Goal: Task Accomplishment & Management: Manage account settings

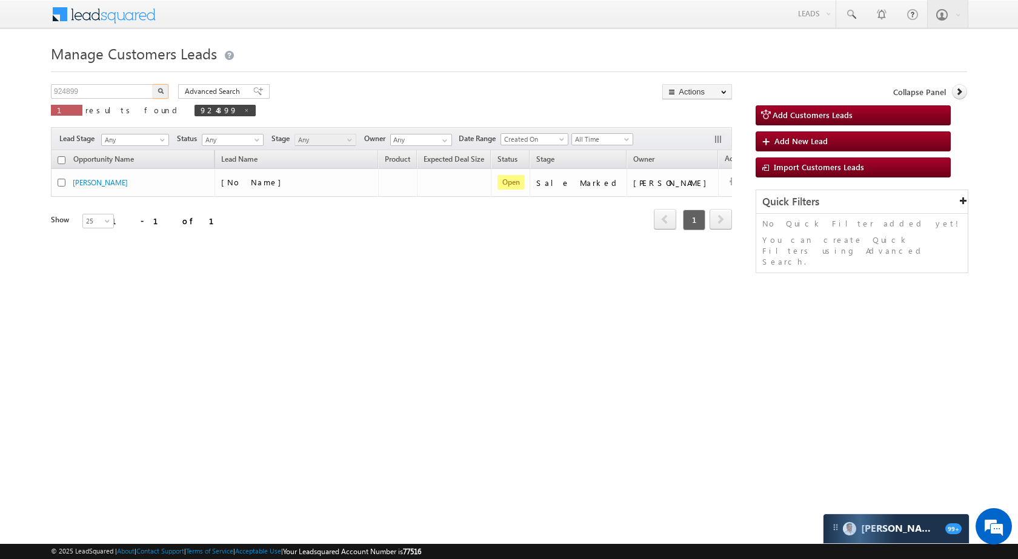
click at [119, 90] on input "924899" at bounding box center [103, 91] width 104 height 15
type input "928211"
click at [160, 89] on img "button" at bounding box center [161, 91] width 6 height 6
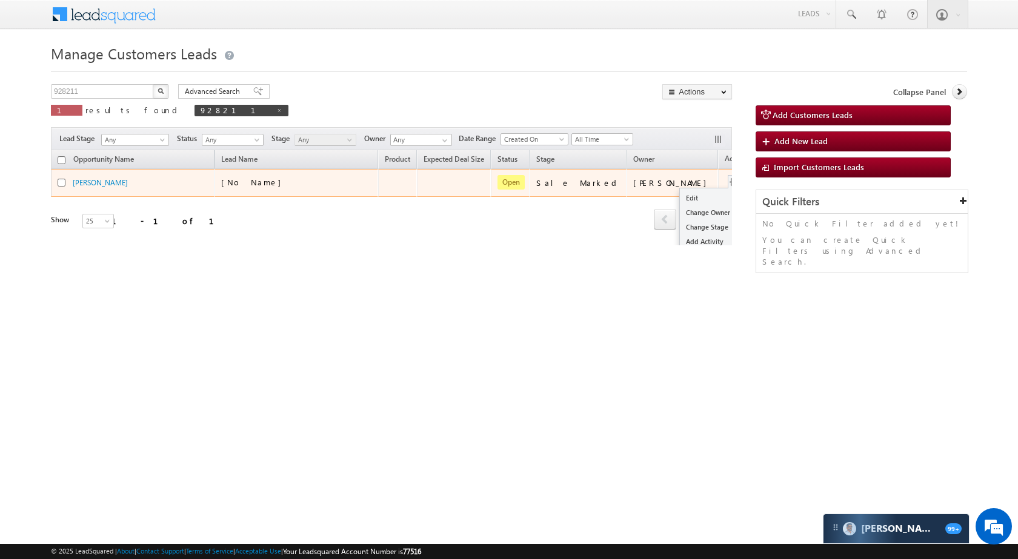
click at [728, 181] on button "button" at bounding box center [734, 182] width 12 height 12
click at [680, 202] on link "Edit" at bounding box center [710, 198] width 61 height 15
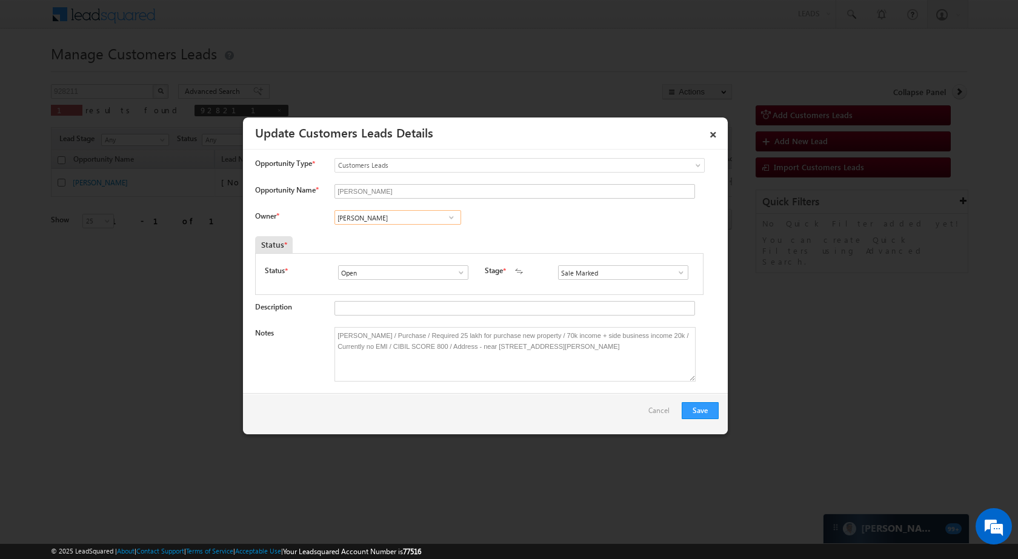
click at [430, 221] on input "Ankit Singh Rajawat" at bounding box center [397, 217] width 127 height 15
paste input "Santosh Kanwer"
click at [425, 237] on span "santosh.kanwer@sgrlimited.in" at bounding box center [393, 241] width 109 height 9
type input "Santosh Kanwer"
click at [705, 406] on button "Save" at bounding box center [700, 410] width 37 height 17
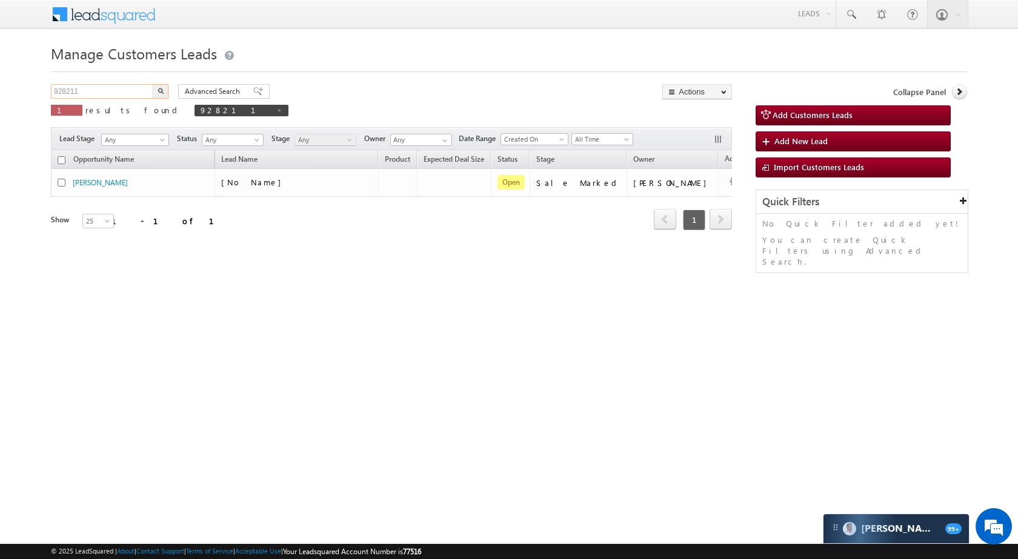
click at [109, 89] on input "928211" at bounding box center [103, 91] width 104 height 15
paste input "792185"
click at [159, 87] on button "button" at bounding box center [161, 91] width 16 height 15
click at [145, 92] on input "792185" at bounding box center [103, 91] width 104 height 15
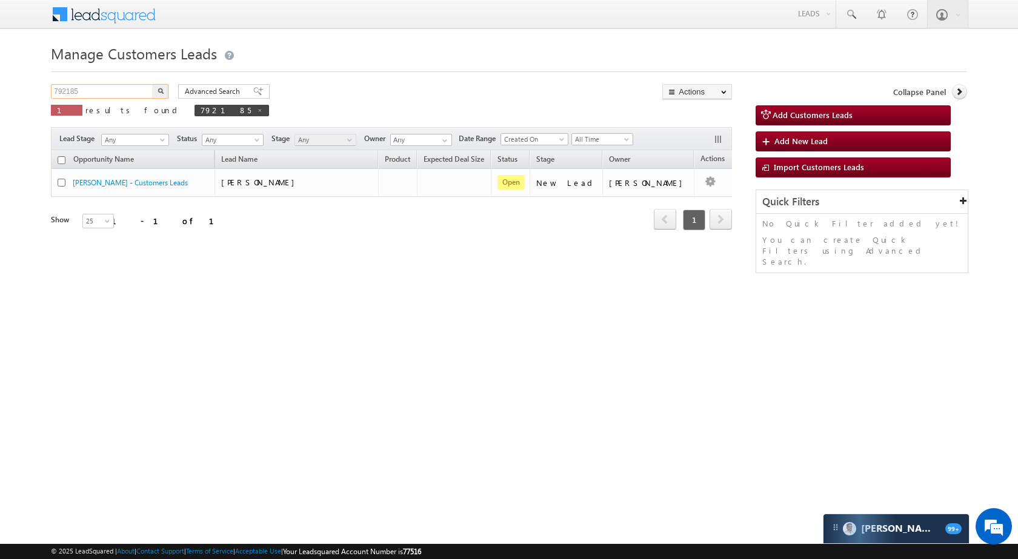
click at [145, 92] on input "792185" at bounding box center [103, 91] width 104 height 15
paste input "89939"
type input "789939"
click at [164, 93] on button "button" at bounding box center [161, 91] width 16 height 15
click at [139, 87] on input "789939" at bounding box center [103, 91] width 104 height 15
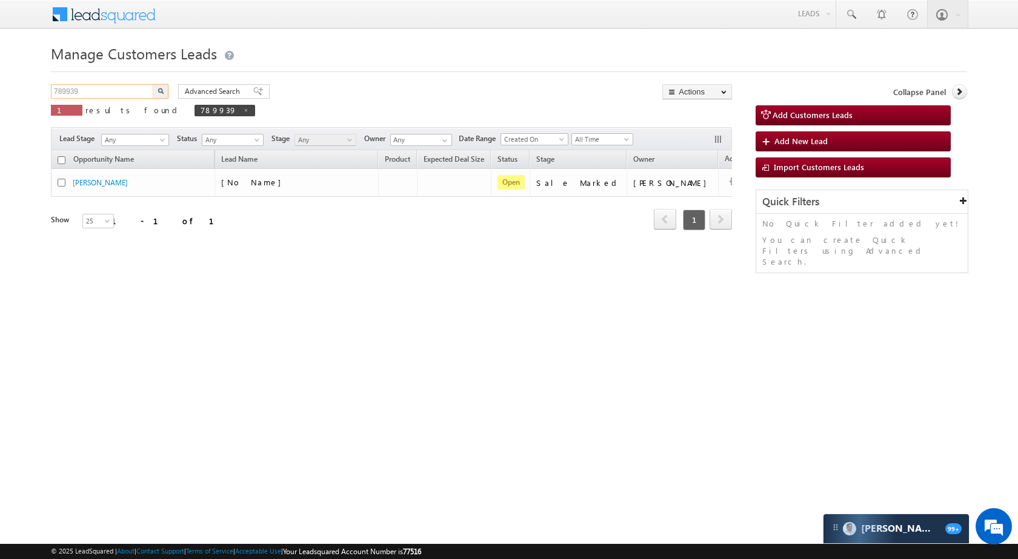
click at [139, 87] on input "789939" at bounding box center [103, 91] width 104 height 15
paste input "824036"
click at [161, 88] on img "button" at bounding box center [161, 91] width 6 height 6
click at [136, 95] on input "824036" at bounding box center [103, 91] width 104 height 15
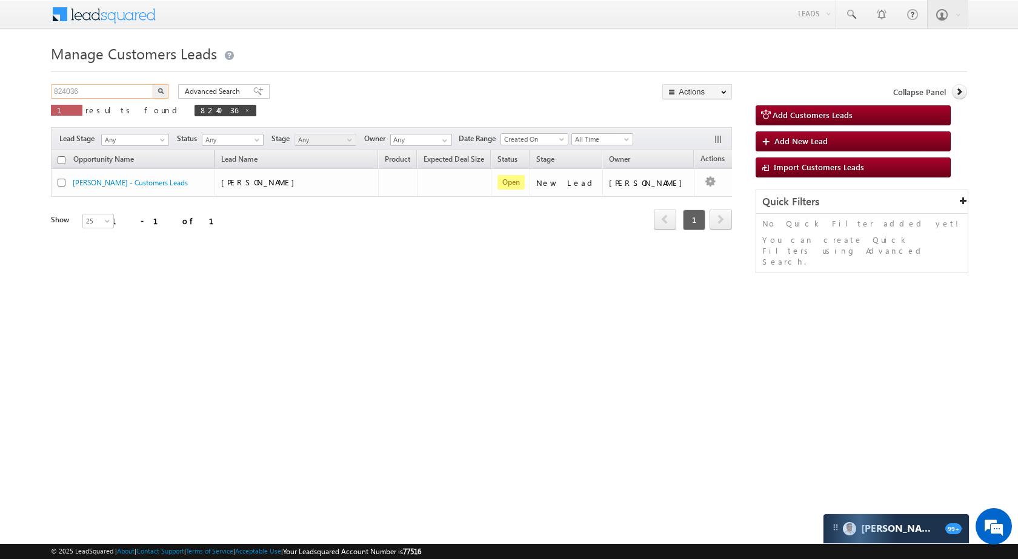
paste input "1245"
click at [162, 93] on img "button" at bounding box center [161, 91] width 6 height 6
click at [107, 93] on input "812456" at bounding box center [103, 91] width 104 height 15
paste input "46978"
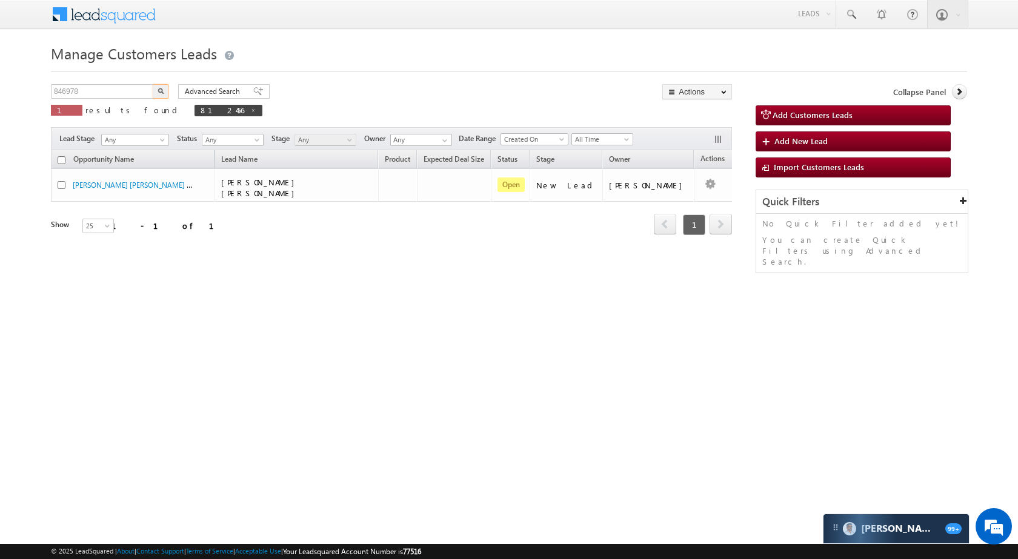
click at [158, 87] on button "button" at bounding box center [161, 91] width 16 height 15
click at [127, 91] on input "846978" at bounding box center [103, 91] width 104 height 15
paste input "73142"
click at [166, 91] on button "button" at bounding box center [161, 91] width 16 height 15
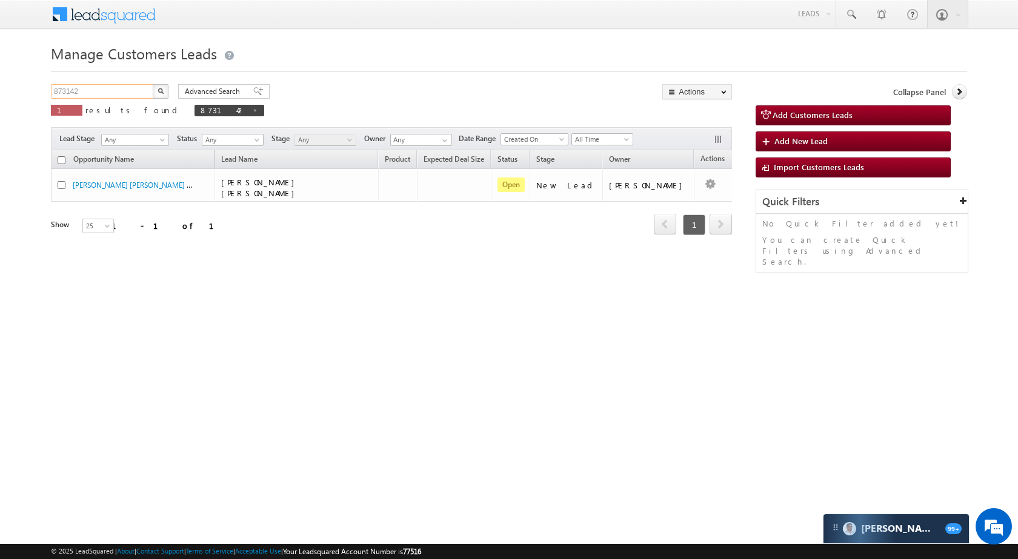
click at [118, 88] on input "873142" at bounding box center [103, 91] width 104 height 15
paste input "90688"
click at [167, 90] on button "button" at bounding box center [161, 91] width 16 height 15
click at [134, 90] on input "890688" at bounding box center [103, 91] width 104 height 15
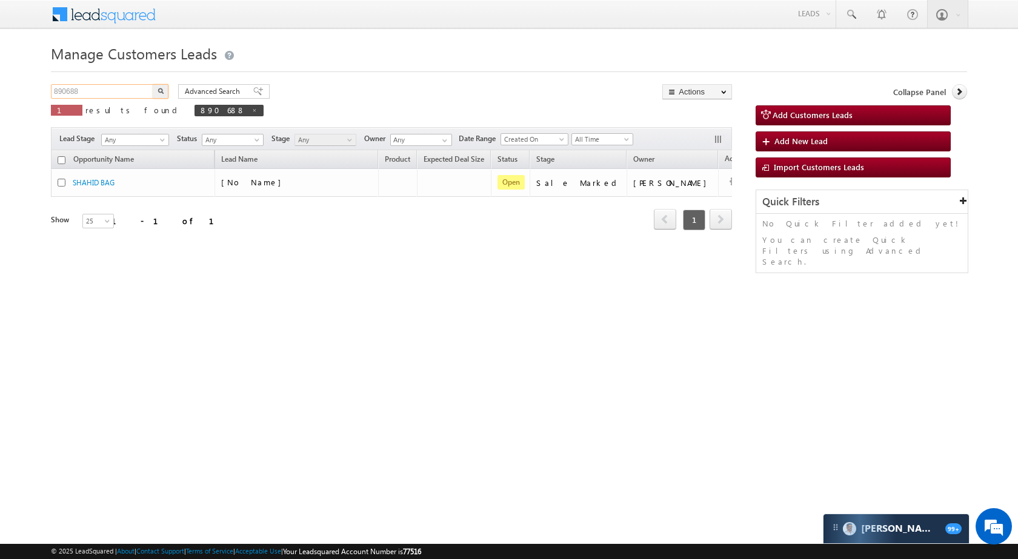
click at [134, 90] on input "890688" at bounding box center [103, 91] width 104 height 15
paste input "1580"
click at [165, 91] on button "button" at bounding box center [161, 91] width 16 height 15
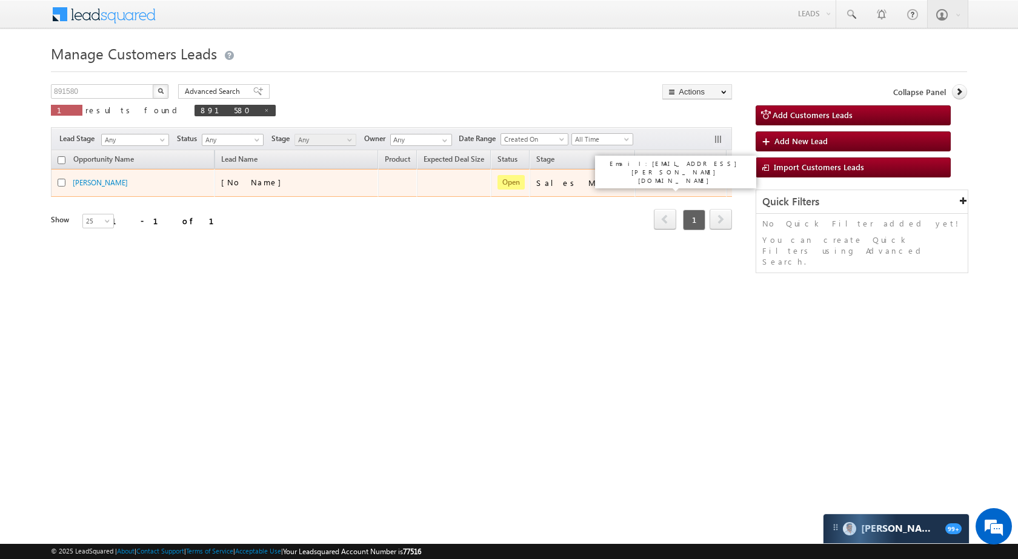
drag, startPoint x: 622, startPoint y: 181, endPoint x: 676, endPoint y: 185, distance: 54.0
click at [676, 185] on div "Santosh Kanwer" at bounding box center [681, 183] width 79 height 11
copy div "Santosh Kanwer"
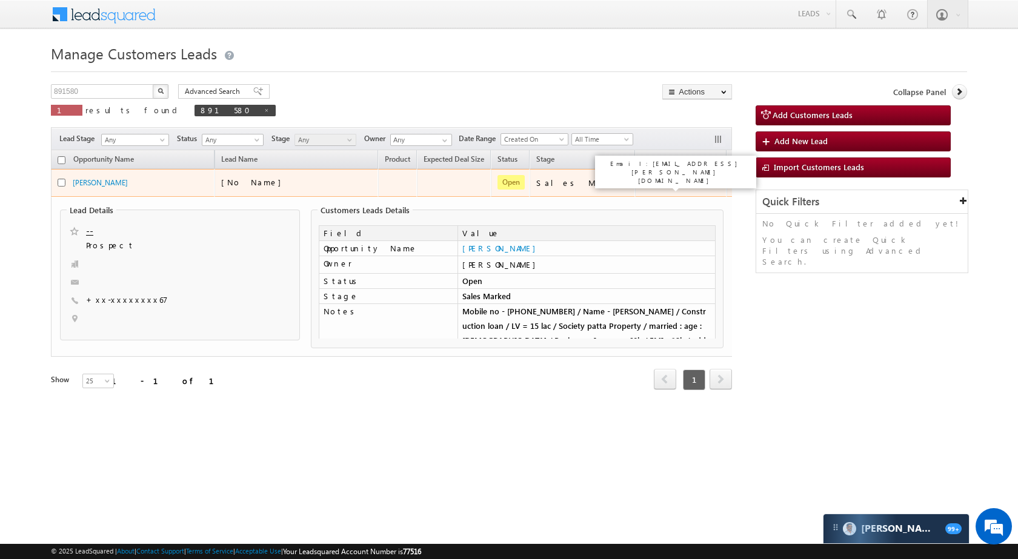
click at [642, 180] on div "Santosh Kanwer" at bounding box center [681, 183] width 79 height 11
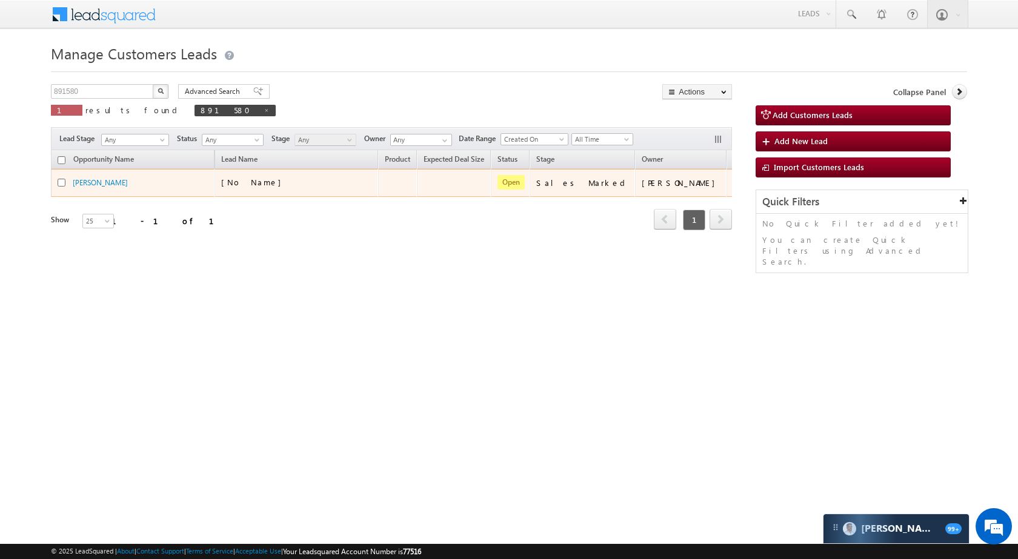
click at [642, 180] on div "Santosh Kanwer" at bounding box center [681, 183] width 79 height 11
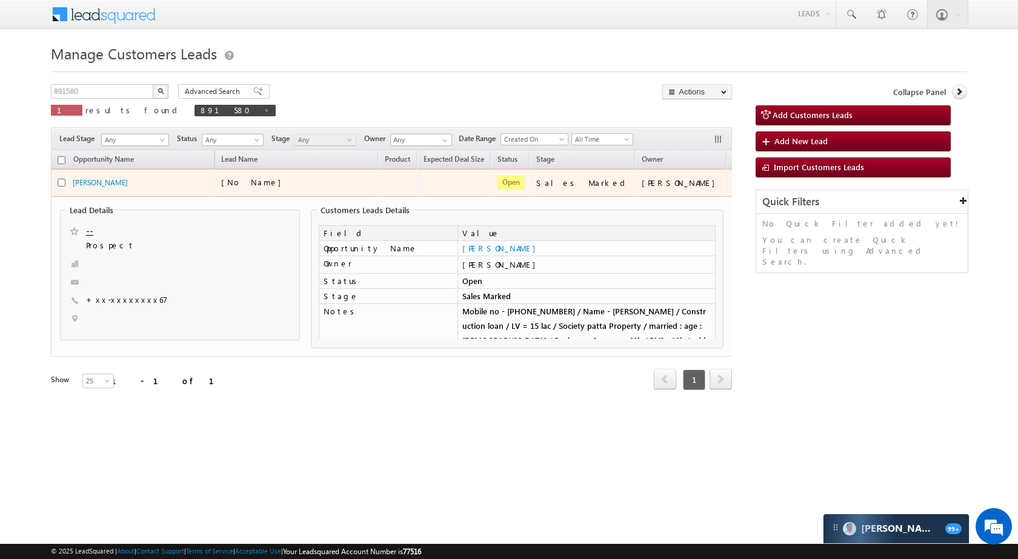
click at [642, 180] on div "Santosh Kanwer" at bounding box center [681, 183] width 79 height 11
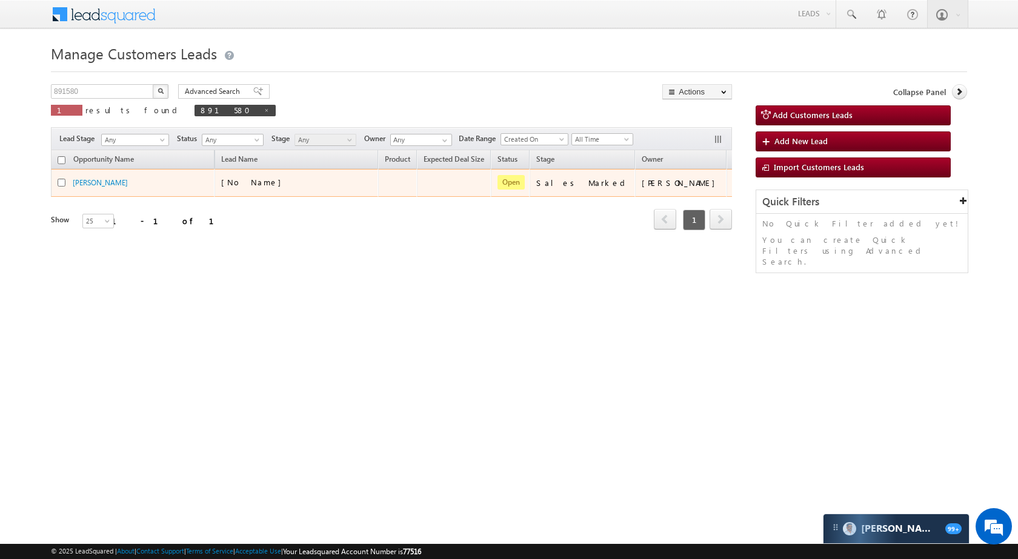
click at [642, 180] on div "Santosh Kanwer" at bounding box center [681, 183] width 79 height 11
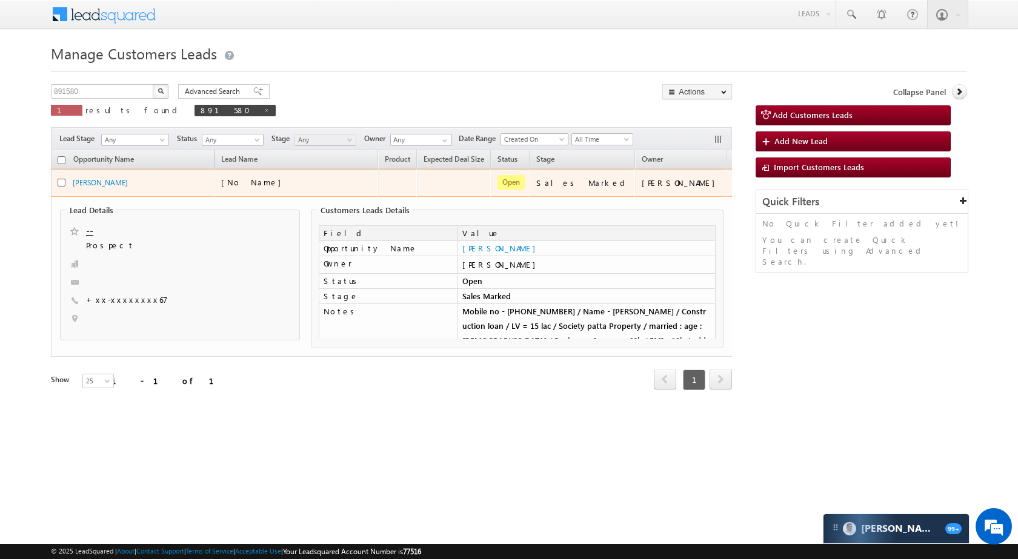
click at [672, 184] on div "Santosh Kanwer" at bounding box center [681, 183] width 79 height 11
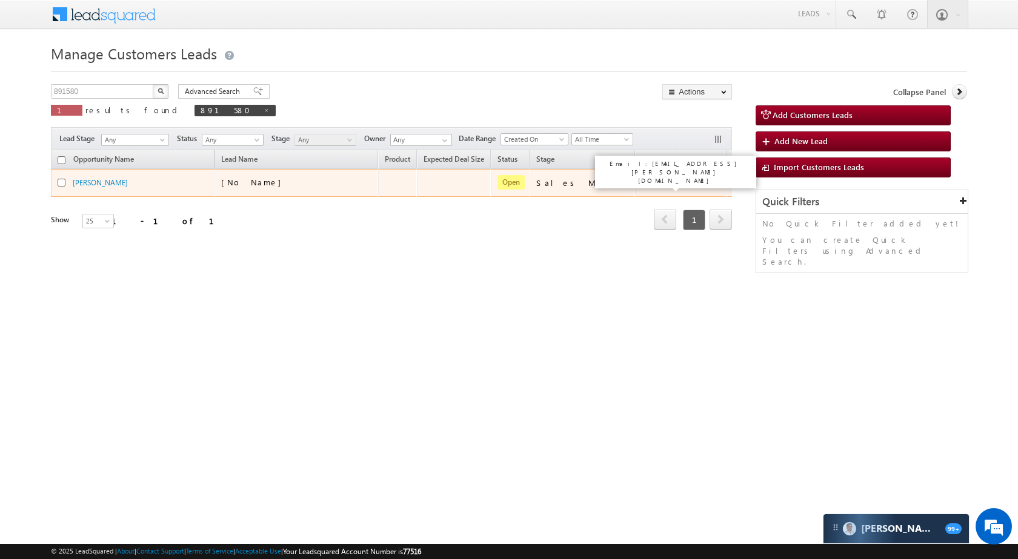
click at [645, 183] on div "Santosh Kanwer" at bounding box center [681, 183] width 79 height 11
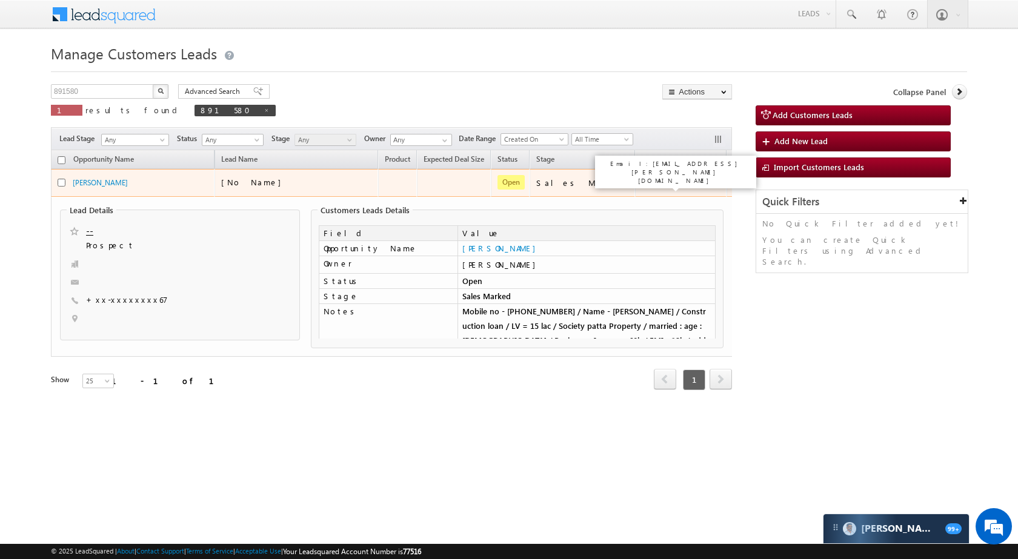
drag, startPoint x: 617, startPoint y: 187, endPoint x: 630, endPoint y: 182, distance: 14.2
click at [635, 182] on td "Santosh Kanwer" at bounding box center [680, 183] width 91 height 28
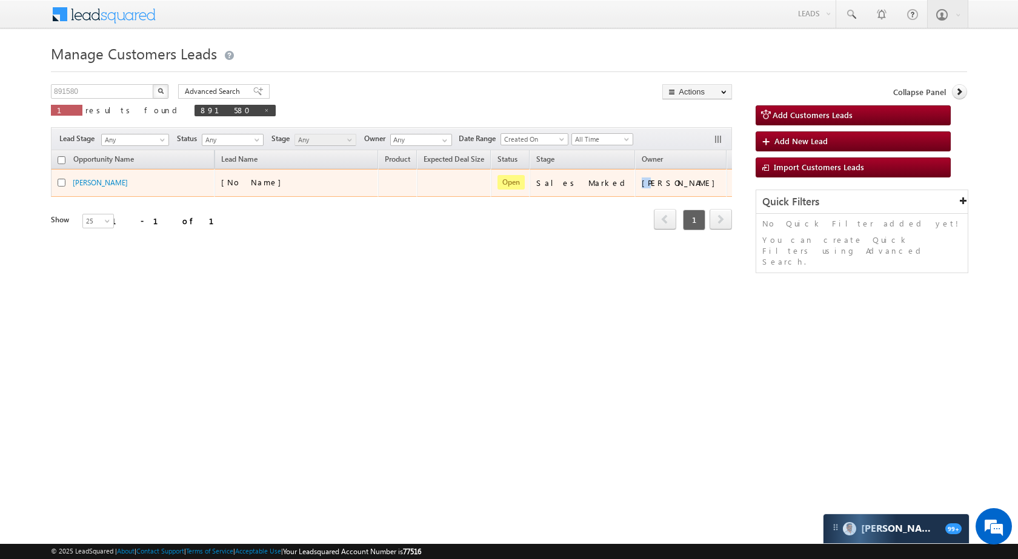
click at [642, 182] on div "Santosh Kanwer" at bounding box center [681, 183] width 79 height 11
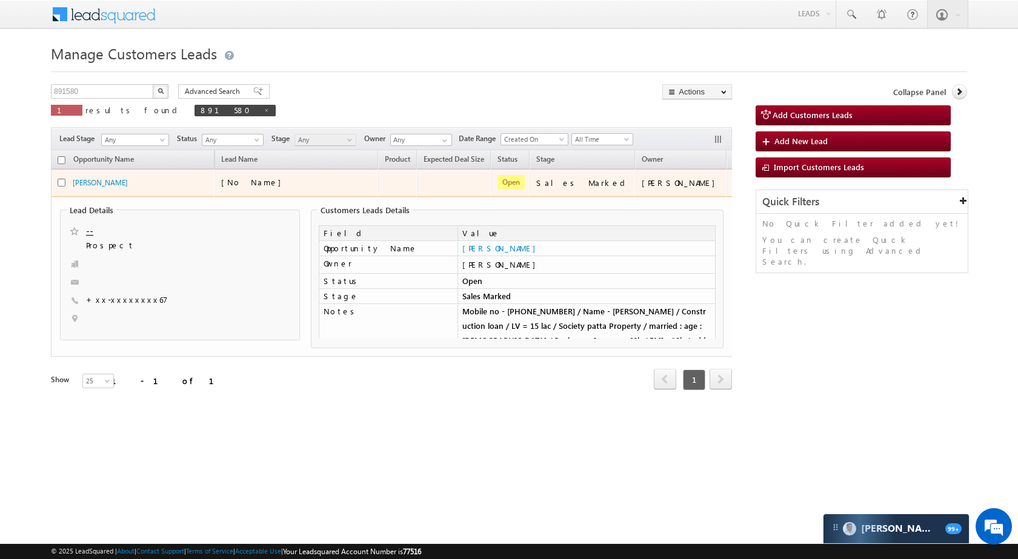
click at [642, 182] on div "Santosh Kanwer" at bounding box center [681, 183] width 79 height 11
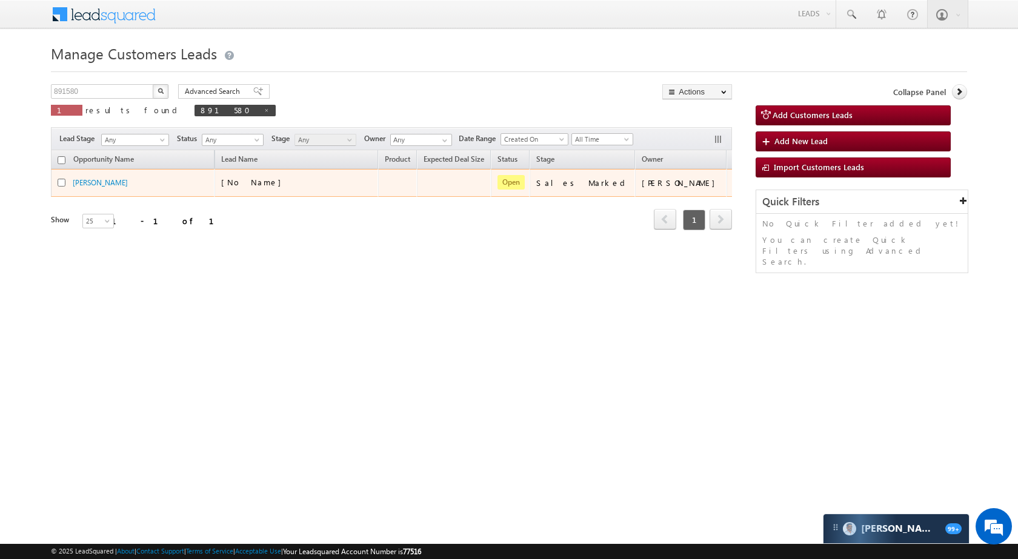
click at [642, 182] on div "Santosh Kanwer" at bounding box center [681, 183] width 79 height 11
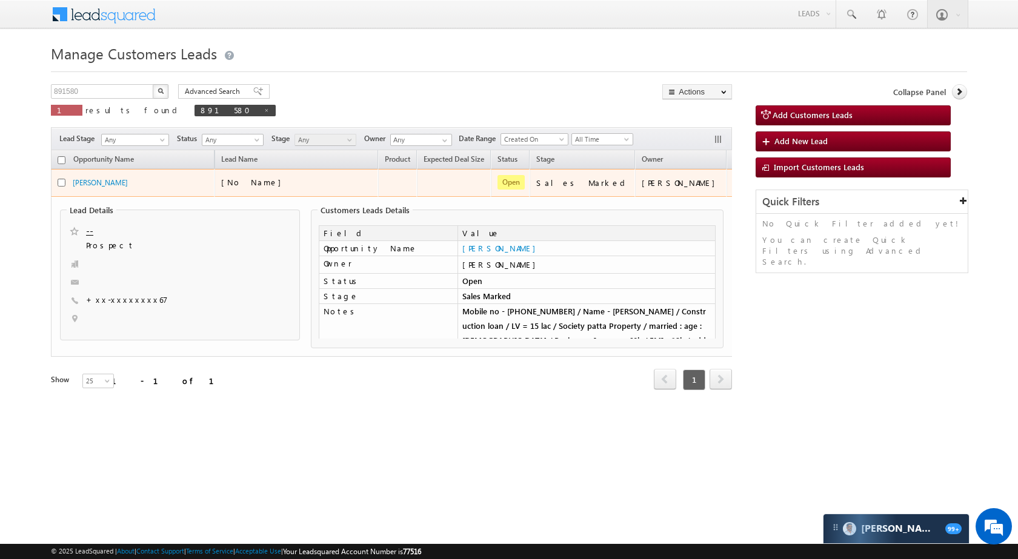
click at [599, 183] on div "Sales Marked" at bounding box center [582, 183] width 93 height 11
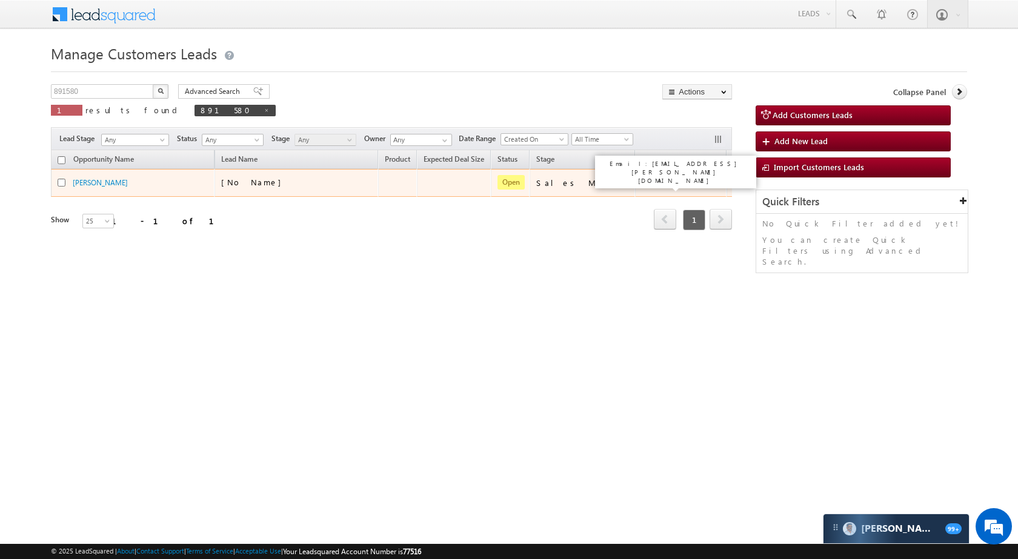
click at [642, 182] on div "Santosh Kanwer" at bounding box center [681, 183] width 79 height 11
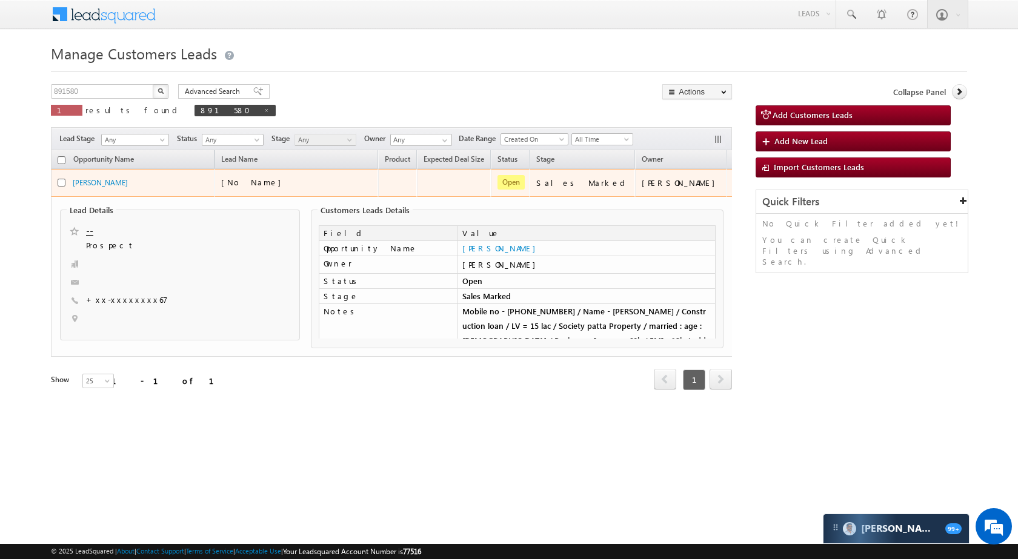
click at [642, 182] on div "Santosh Kanwer" at bounding box center [681, 183] width 79 height 11
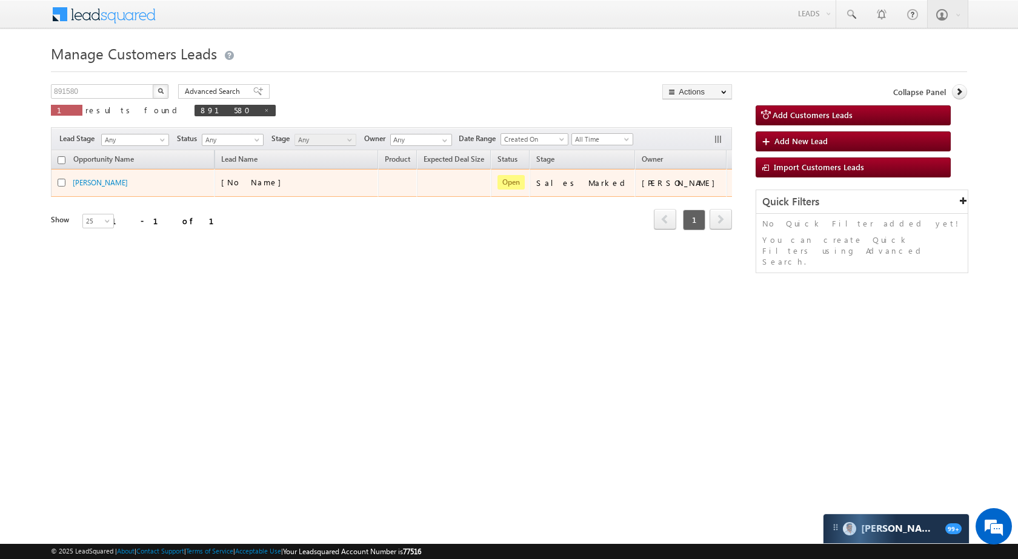
click at [642, 182] on div "Santosh Kanwer" at bounding box center [681, 183] width 79 height 11
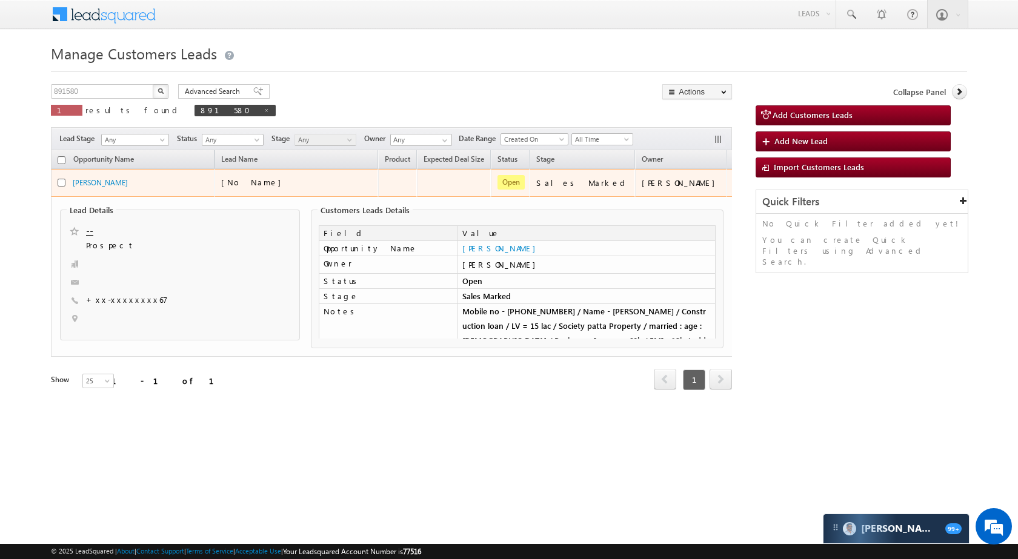
drag, startPoint x: 614, startPoint y: 183, endPoint x: 678, endPoint y: 184, distance: 63.6
click at [678, 184] on td "Santosh Kanwer" at bounding box center [680, 183] width 91 height 28
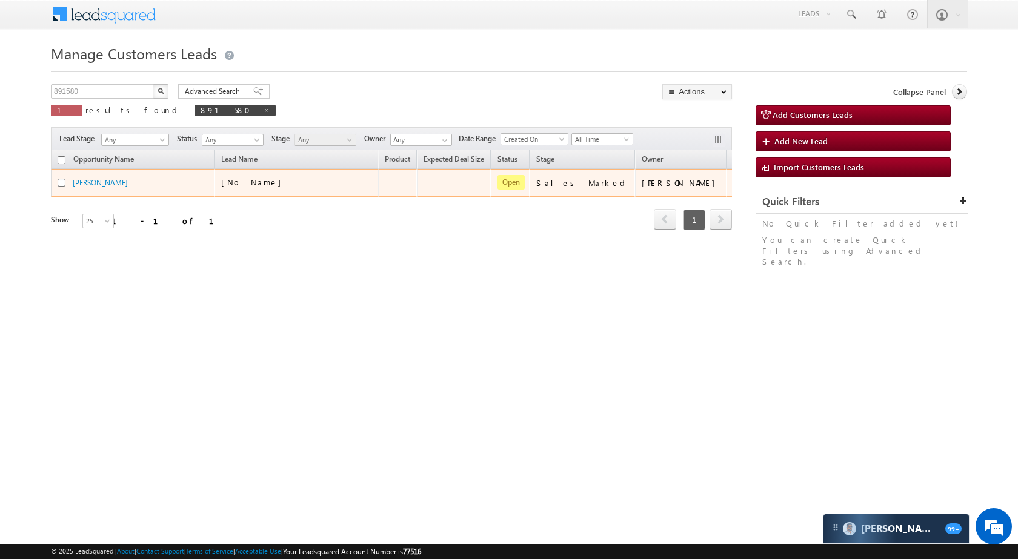
copy div "Santosh Kanwer"
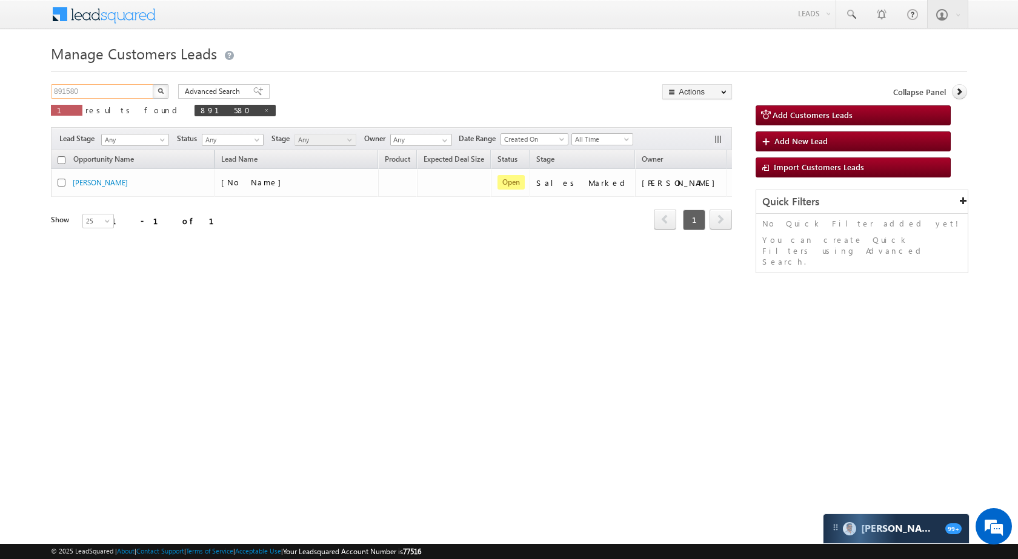
click at [105, 88] on input "891580" at bounding box center [103, 91] width 104 height 15
paste input "15381"
type input "815381"
click at [162, 86] on button "button" at bounding box center [161, 91] width 16 height 15
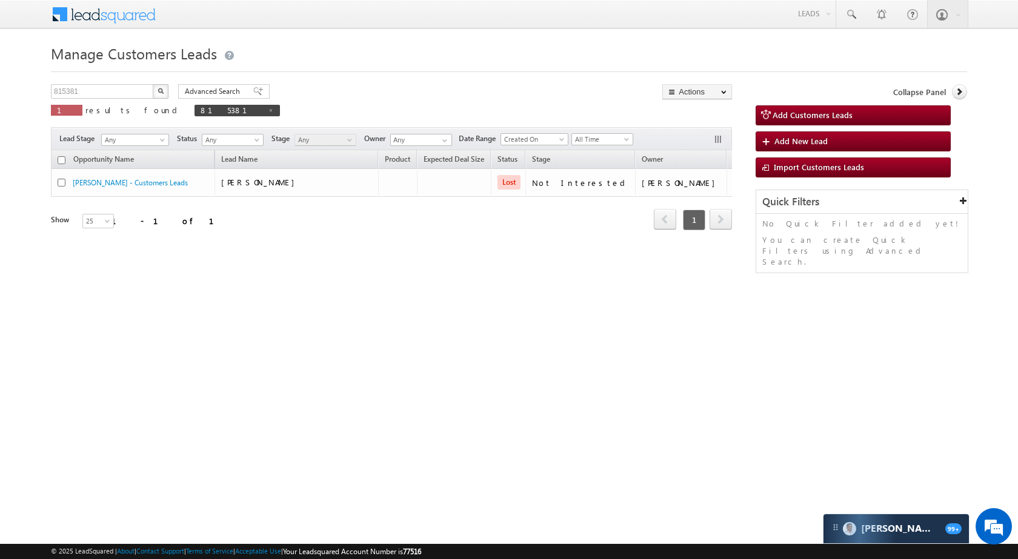
click at [111, 168] on div "MOHD SHAHUN - Customers Leads" at bounding box center [133, 162] width 125 height 16
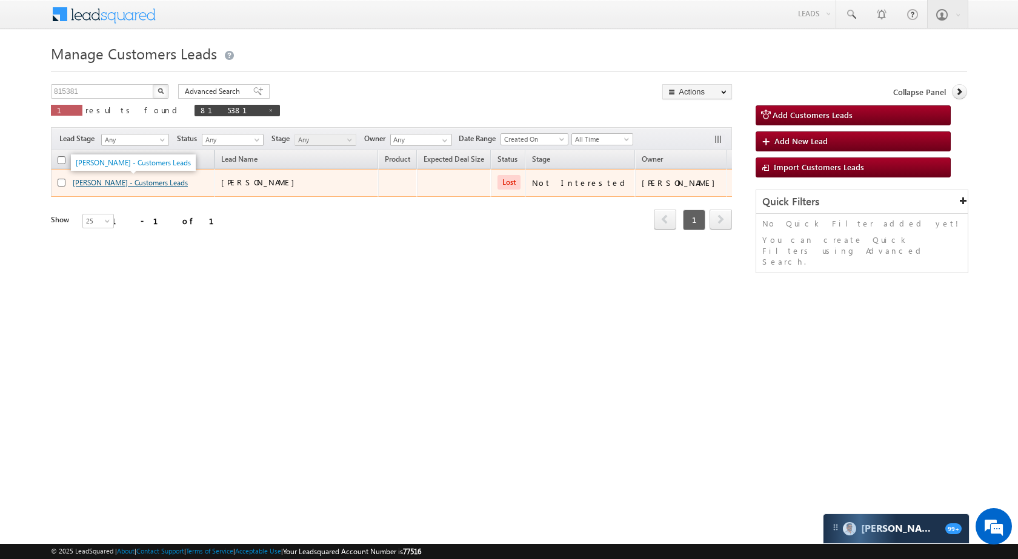
click at [109, 178] on link "MOHD SHAHUN - Customers Leads" at bounding box center [130, 182] width 115 height 9
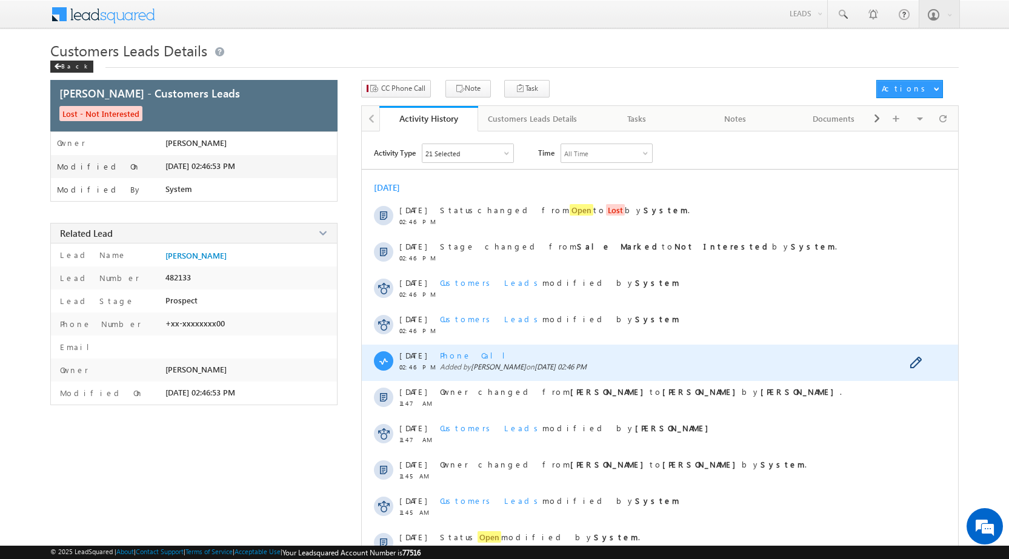
click at [457, 359] on span "Phone Call" at bounding box center [477, 355] width 75 height 10
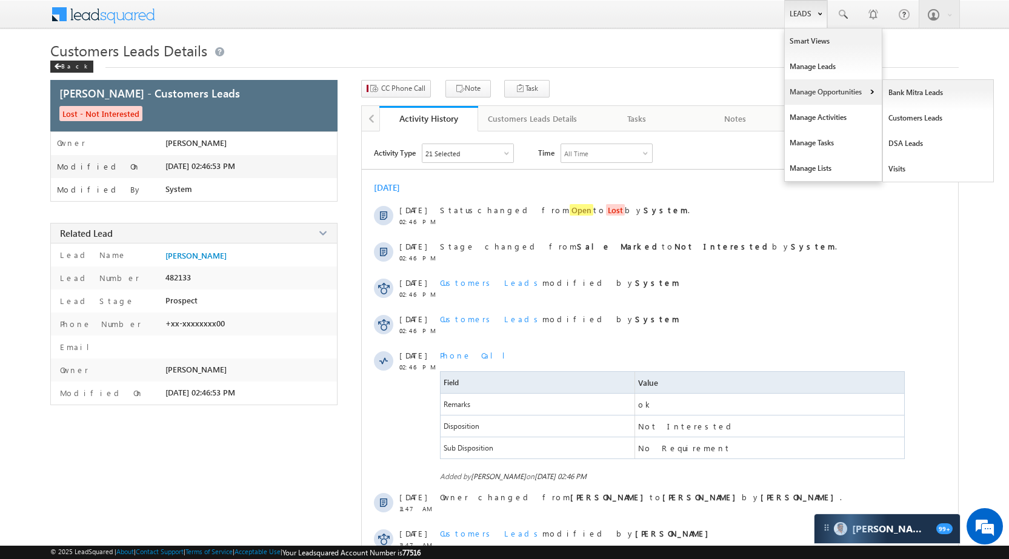
click at [828, 93] on link "Manage Opportunities" at bounding box center [833, 91] width 97 height 25
click at [803, 8] on link "Leads" at bounding box center [805, 14] width 43 height 28
click at [835, 91] on link "Manage Opportunities" at bounding box center [833, 91] width 97 height 25
click at [926, 116] on link "Customers Leads" at bounding box center [938, 117] width 111 height 25
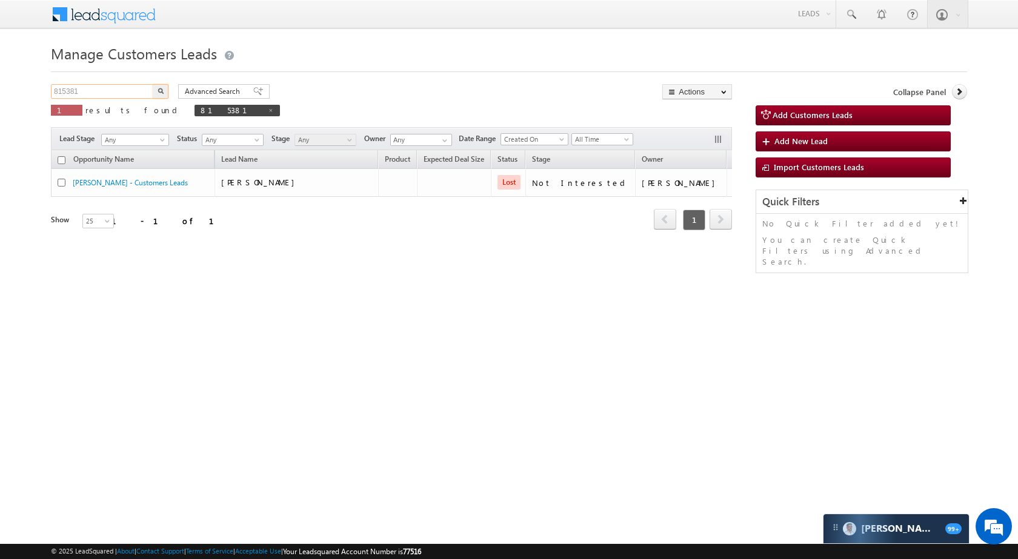
click at [100, 92] on input "815381" at bounding box center [103, 91] width 104 height 15
paste input "37298"
type input "837298"
click at [162, 93] on img "button" at bounding box center [161, 91] width 6 height 6
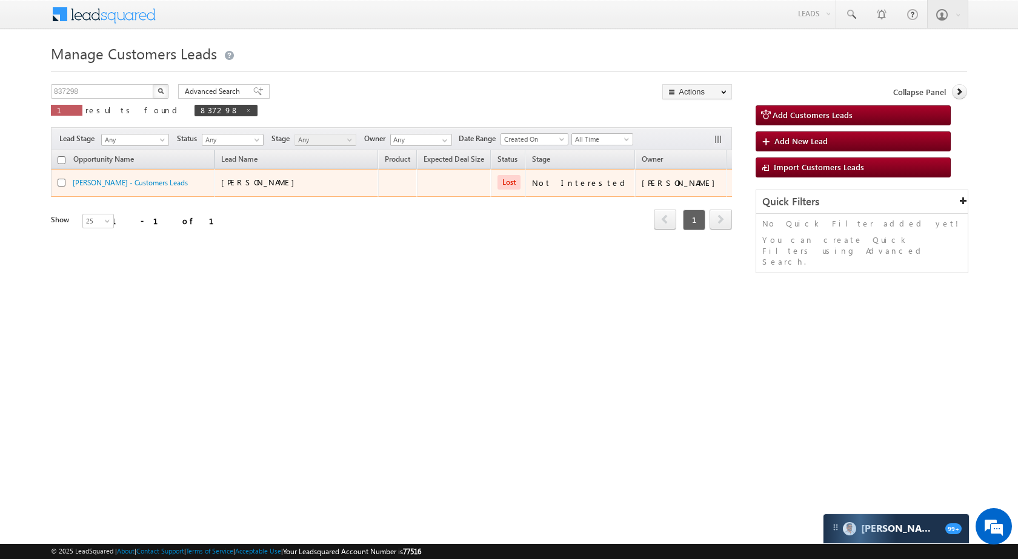
click at [127, 176] on td "UMESH KUMAR - Customers Leads" at bounding box center [133, 183] width 164 height 28
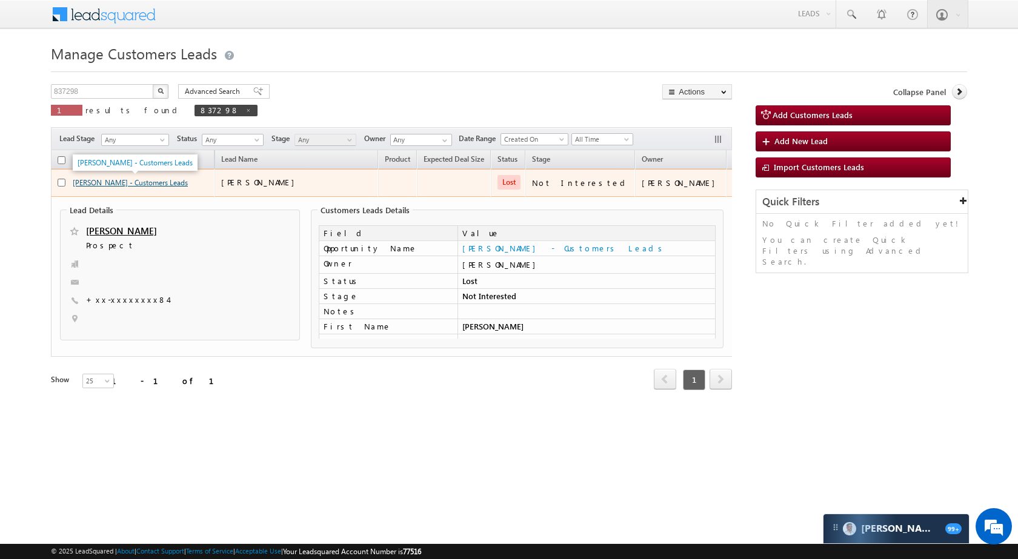
click at [93, 181] on link "UMESH KUMAR - Customers Leads" at bounding box center [130, 182] width 115 height 9
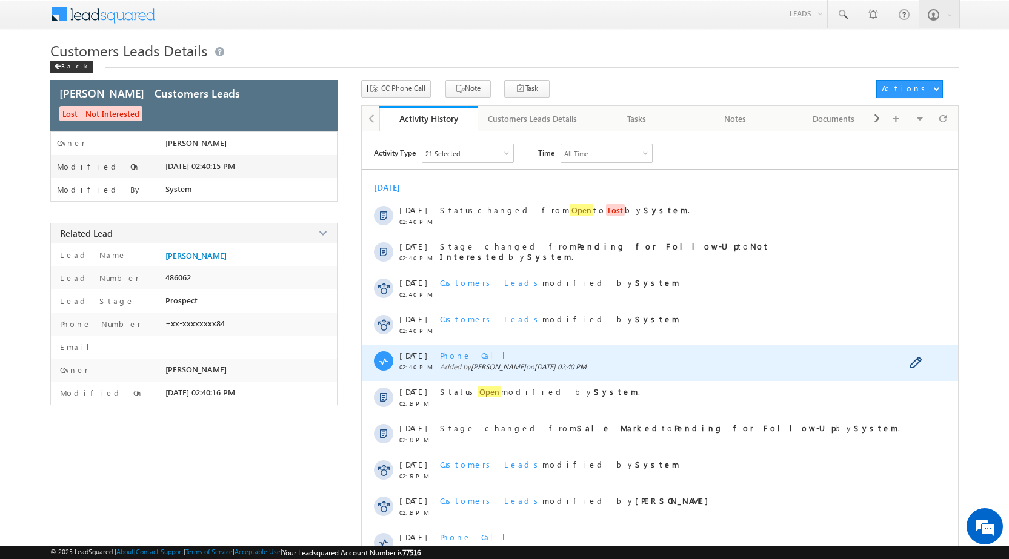
click at [466, 356] on span "Phone Call" at bounding box center [477, 355] width 75 height 10
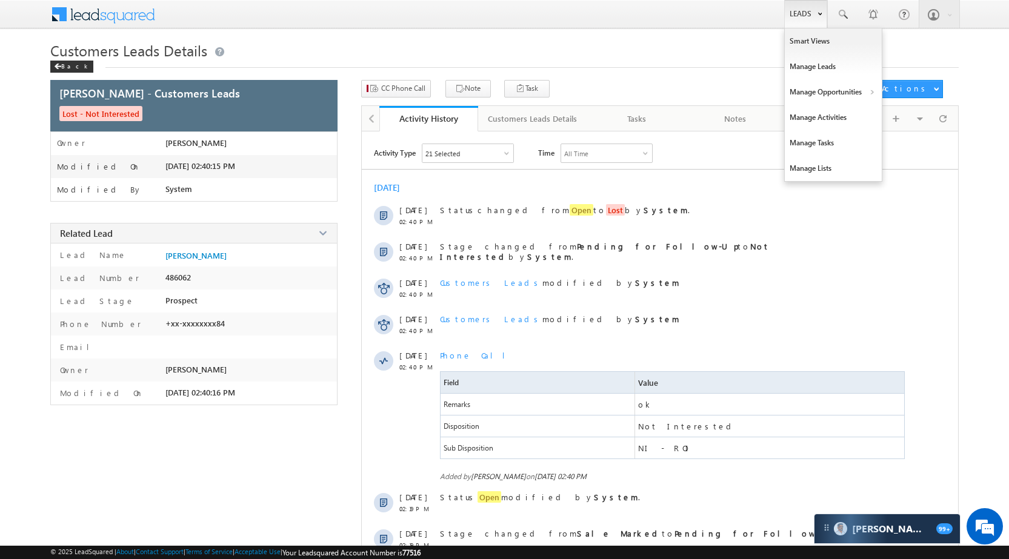
click at [805, 17] on link "Leads" at bounding box center [805, 14] width 43 height 28
click at [820, 93] on link "Manage Opportunities" at bounding box center [833, 91] width 97 height 25
click at [797, 18] on link "Leads" at bounding box center [805, 14] width 43 height 28
click at [831, 88] on link "Manage Opportunities" at bounding box center [833, 91] width 97 height 25
click at [902, 116] on link "Customers Leads" at bounding box center [938, 117] width 111 height 25
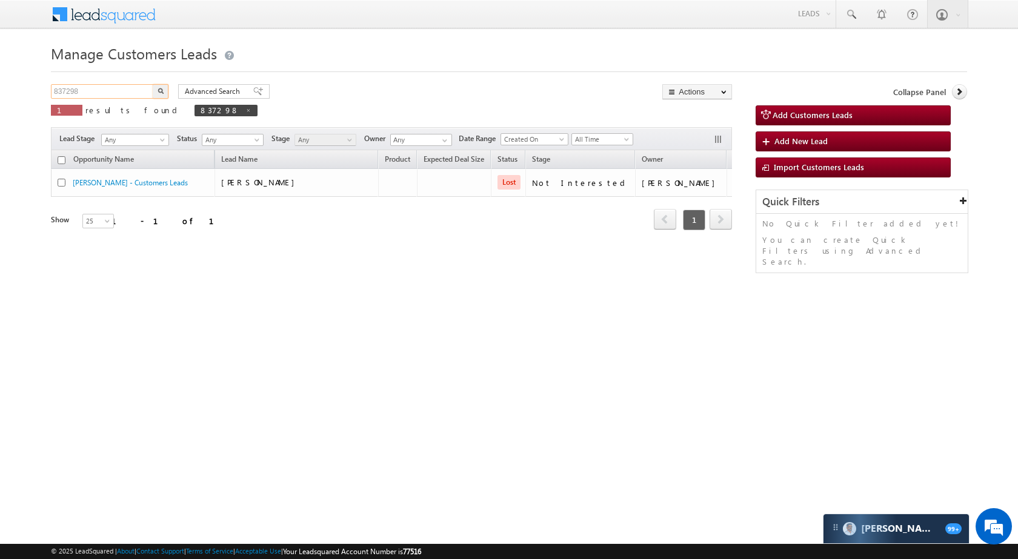
click at [134, 85] on input "837298" at bounding box center [103, 91] width 104 height 15
paste input "41729"
type input "841729"
click at [157, 91] on button "button" at bounding box center [161, 91] width 16 height 15
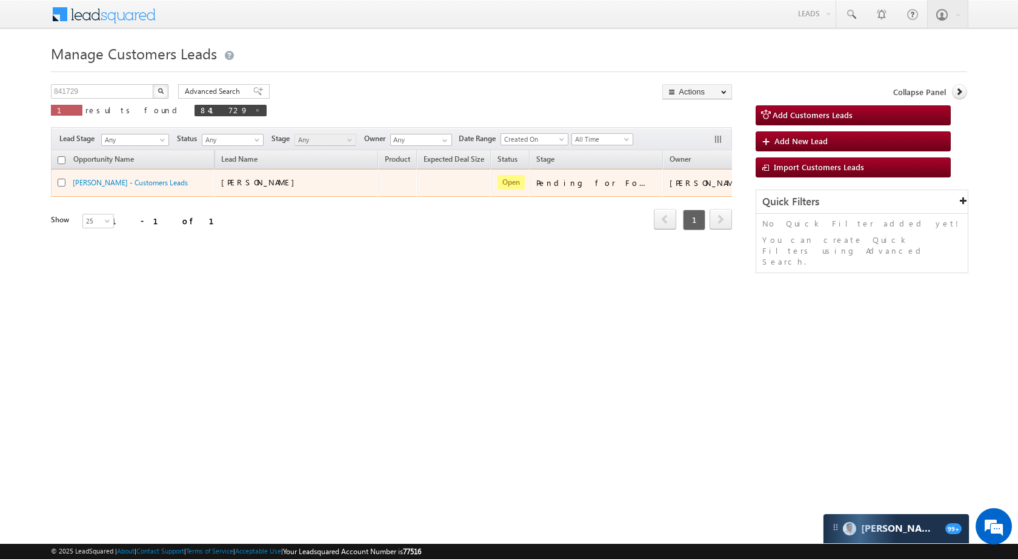
click at [101, 174] on td "[PERSON_NAME] - Customers Leads" at bounding box center [133, 183] width 164 height 28
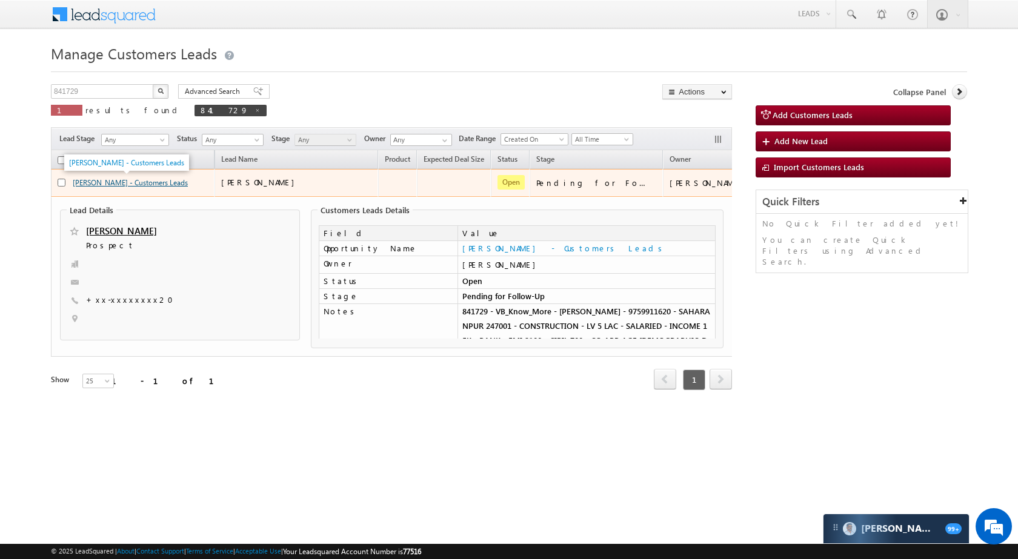
click at [124, 183] on link "[PERSON_NAME] - Customers Leads" at bounding box center [130, 182] width 115 height 9
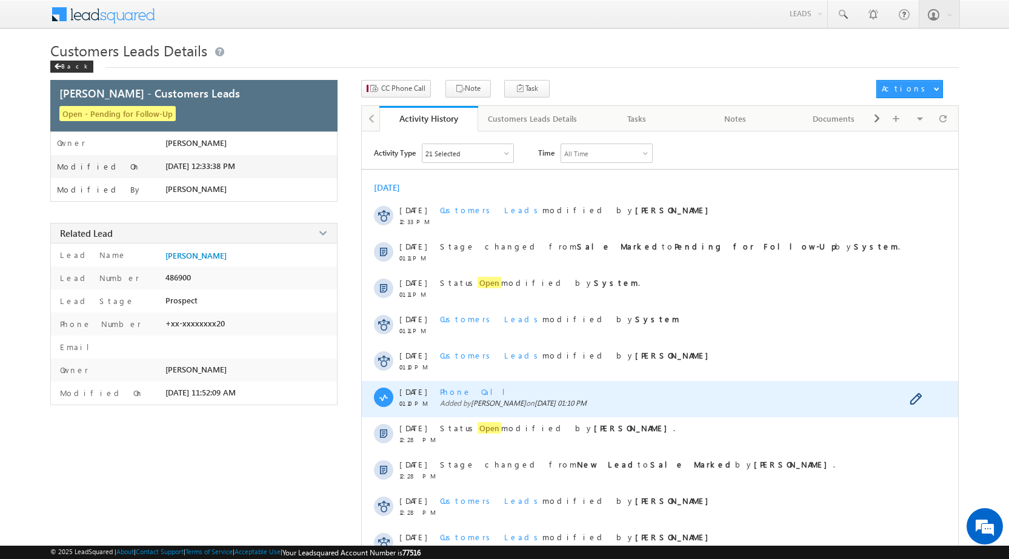
click at [454, 395] on span "Phone Call" at bounding box center [477, 392] width 75 height 10
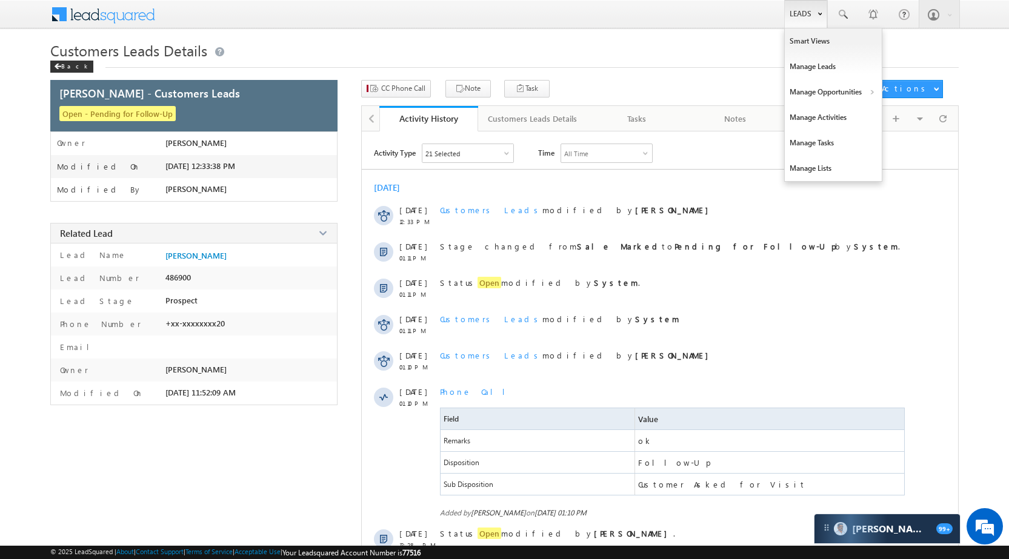
click at [801, 13] on link "Leads" at bounding box center [805, 14] width 43 height 28
click at [843, 88] on link "Manage Opportunities" at bounding box center [833, 91] width 97 height 25
click at [922, 128] on link "Customers Leads" at bounding box center [938, 117] width 111 height 25
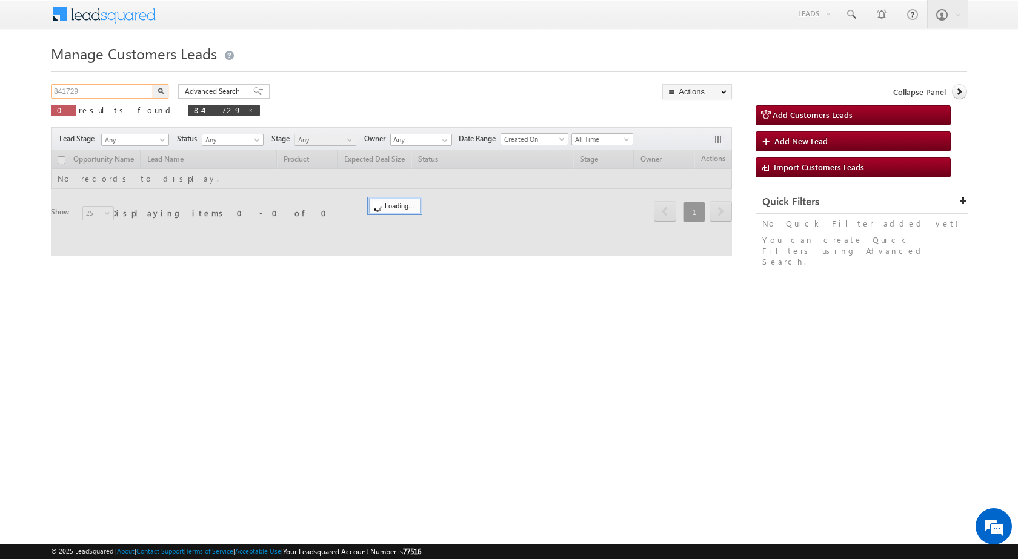
click at [136, 87] on input "841729" at bounding box center [103, 91] width 104 height 15
paste input "8902"
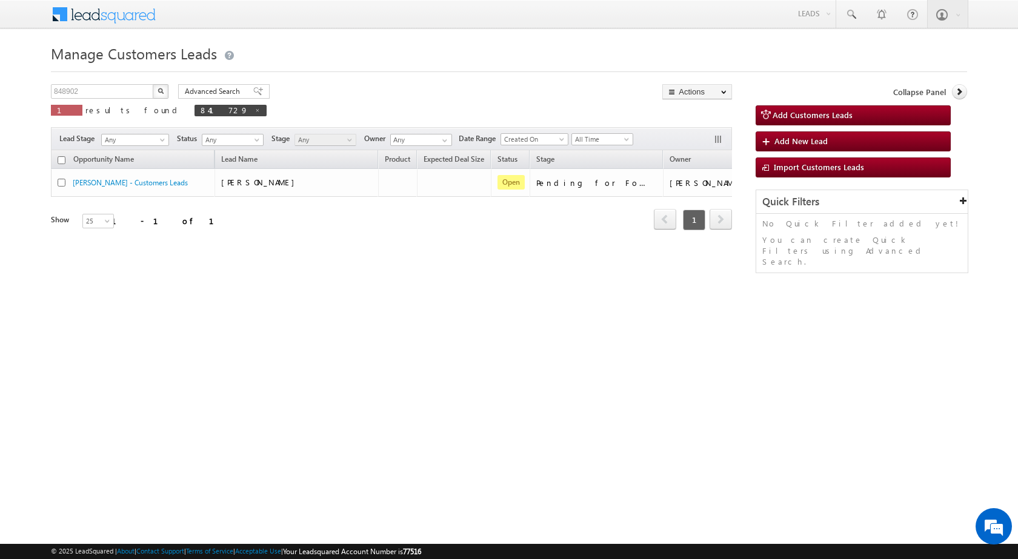
click at [154, 90] on button "button" at bounding box center [161, 91] width 16 height 15
click at [130, 91] on input "848902" at bounding box center [103, 91] width 104 height 15
paste input "55198"
click at [159, 92] on img "button" at bounding box center [161, 91] width 6 height 6
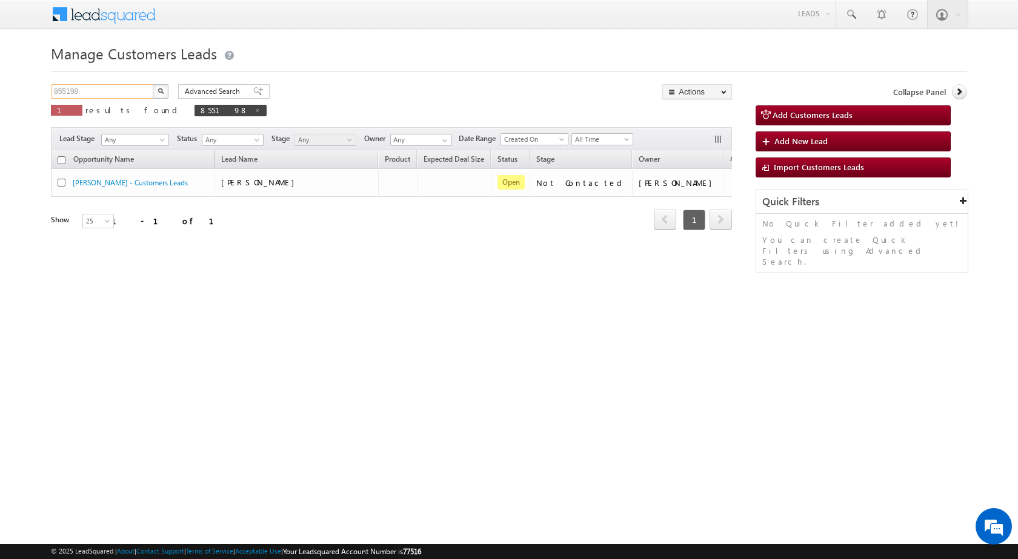
click at [101, 98] on input "855198" at bounding box center [103, 91] width 104 height 15
paste input "9237"
click at [163, 90] on img "button" at bounding box center [161, 91] width 6 height 6
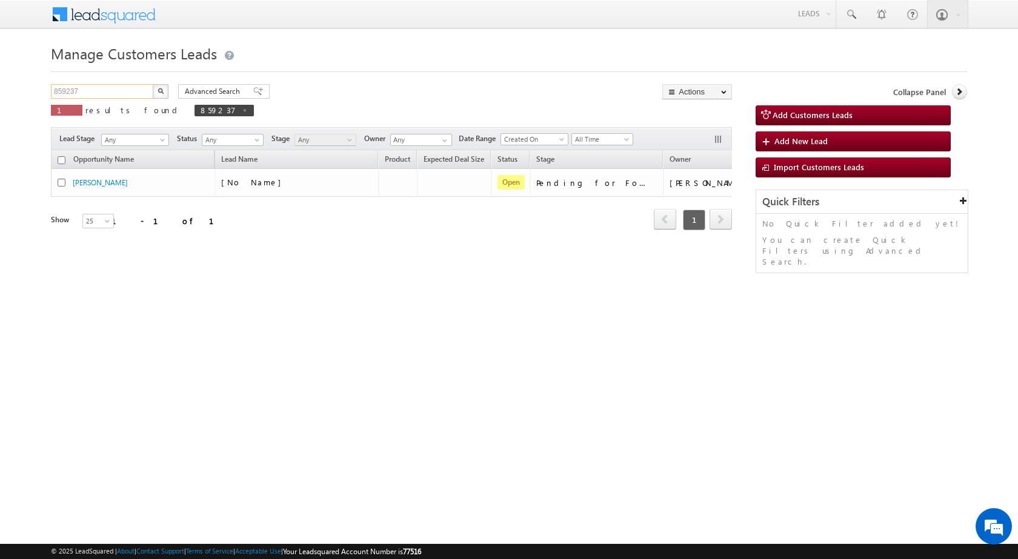
click at [135, 91] on input "859237" at bounding box center [103, 91] width 104 height 15
paste input "78026"
click at [165, 88] on button "button" at bounding box center [161, 91] width 16 height 15
click at [91, 88] on input "878026" at bounding box center [103, 91] width 104 height 15
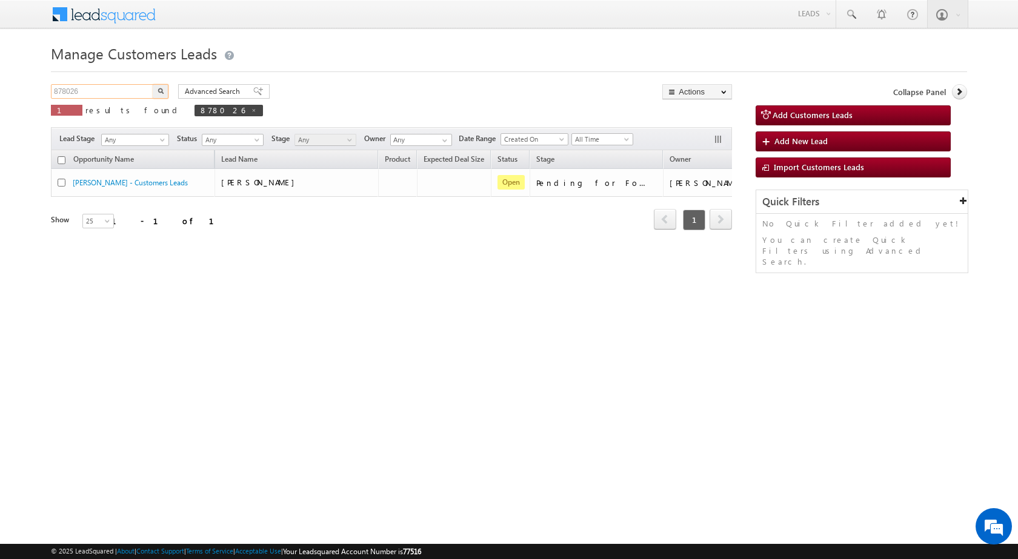
click at [91, 88] on input "878026" at bounding box center [103, 91] width 104 height 15
paste input "8233"
click at [164, 89] on button "button" at bounding box center [161, 91] width 16 height 15
click at [105, 82] on div "Manage Customers Leads 882336 X 1 results found 882336 Advanced Search Advanced…" at bounding box center [509, 192] width 916 height 303
click at [105, 98] on input "882336" at bounding box center [103, 91] width 104 height 15
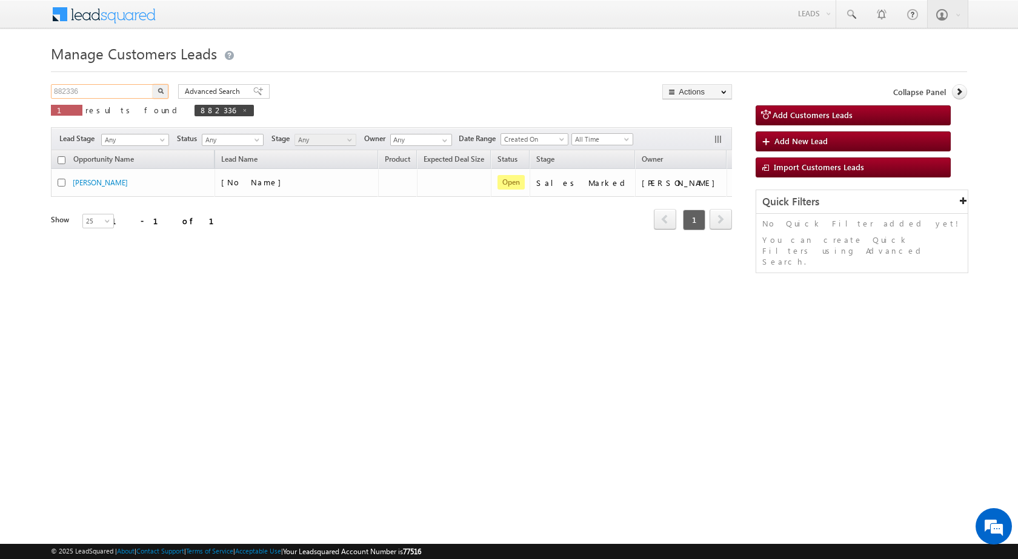
click at [105, 94] on input "882336" at bounding box center [103, 91] width 104 height 15
paste input "911738"
click at [158, 90] on img "button" at bounding box center [161, 91] width 6 height 6
click at [113, 96] on input "911738" at bounding box center [103, 91] width 104 height 15
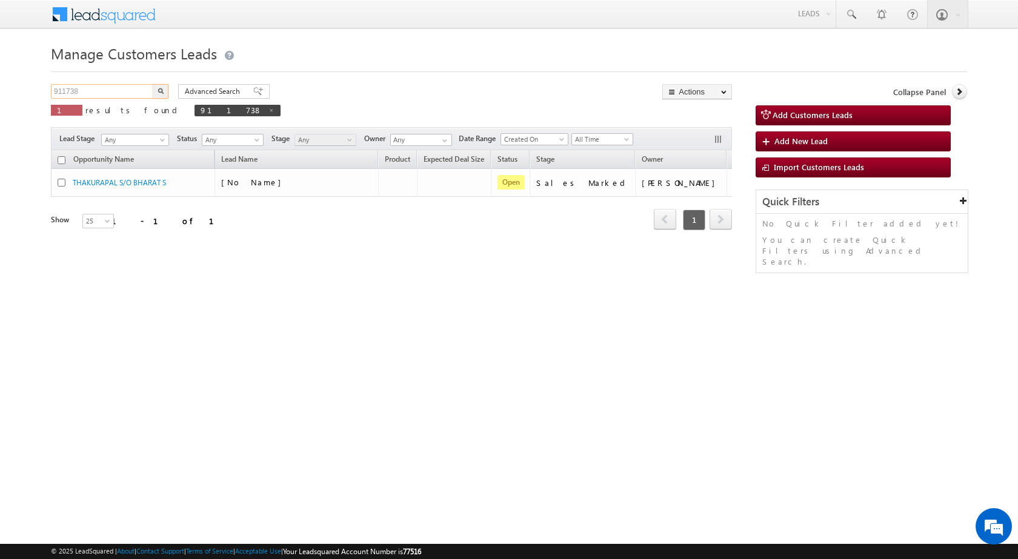
click at [113, 95] on input "911738" at bounding box center [103, 91] width 104 height 15
paste input "706"
type input "917068"
click at [162, 90] on img "button" at bounding box center [161, 91] width 6 height 6
click at [98, 92] on input "917068" at bounding box center [103, 91] width 104 height 15
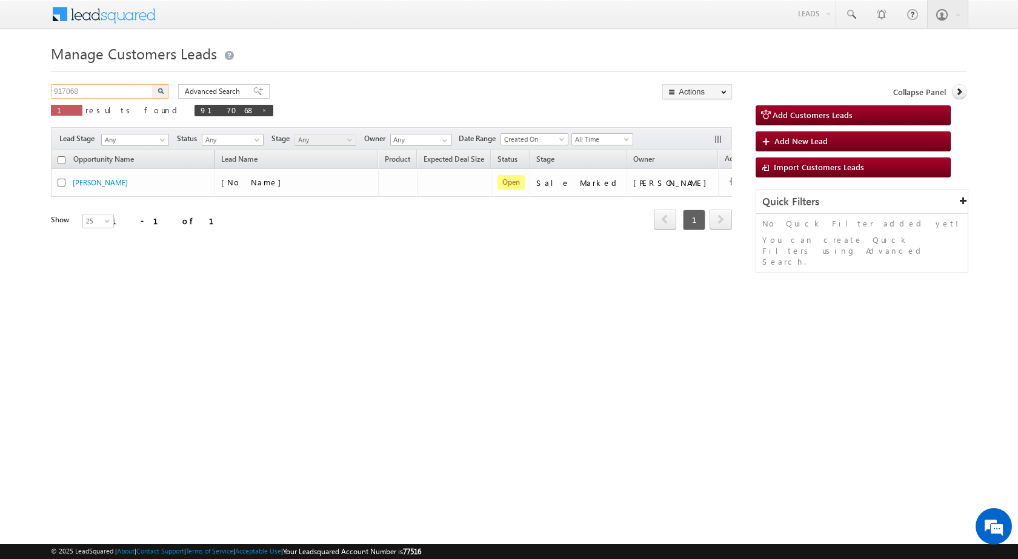
click at [98, 92] on input "917068" at bounding box center [103, 91] width 104 height 15
paste input "5412"
click at [162, 90] on img "button" at bounding box center [161, 91] width 6 height 6
click at [115, 92] on input "915412" at bounding box center [103, 91] width 104 height 15
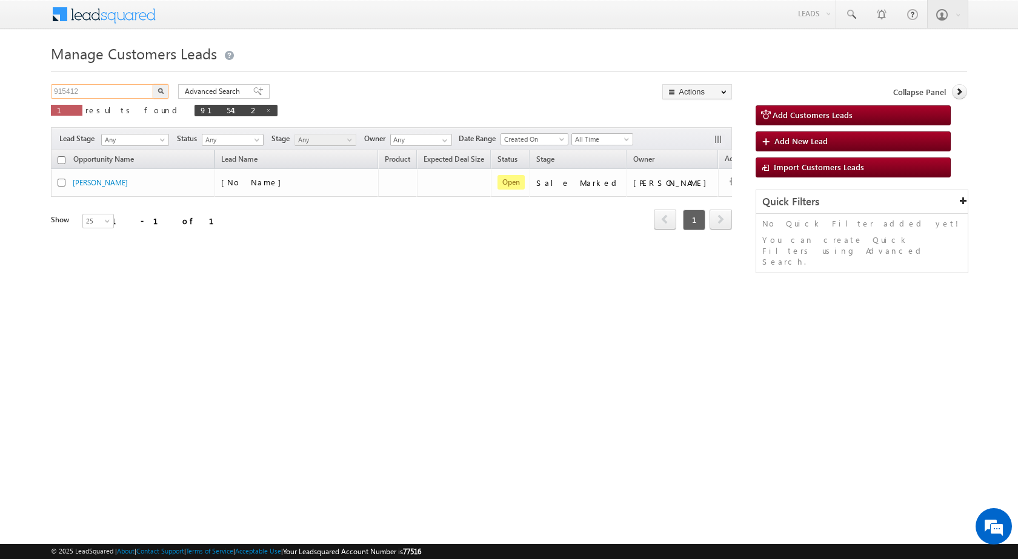
paste input "04476"
click at [161, 86] on button "button" at bounding box center [161, 91] width 16 height 15
click at [121, 96] on input "904476" at bounding box center [103, 91] width 104 height 15
paste input "79210"
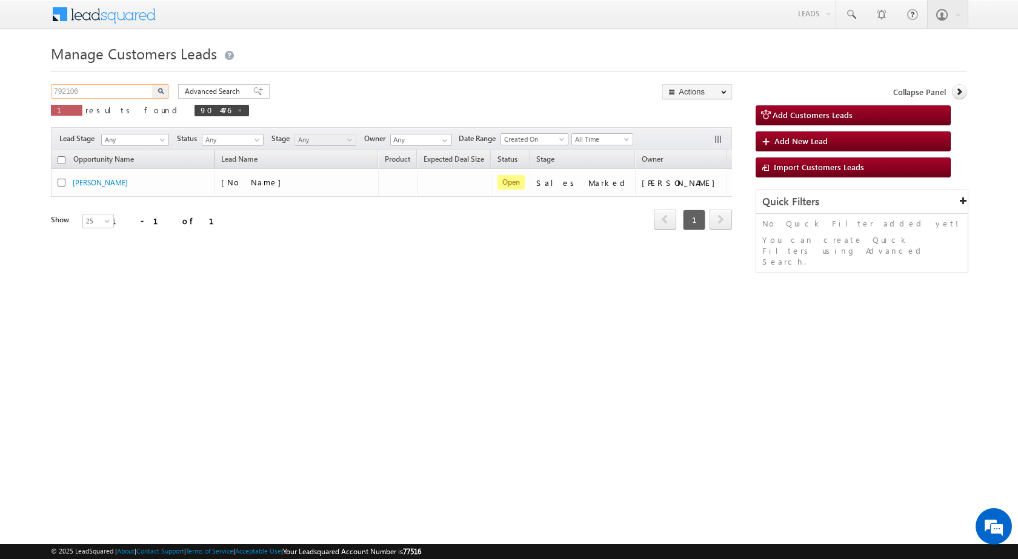
type input "792106"
click at [154, 89] on button "button" at bounding box center [161, 91] width 16 height 15
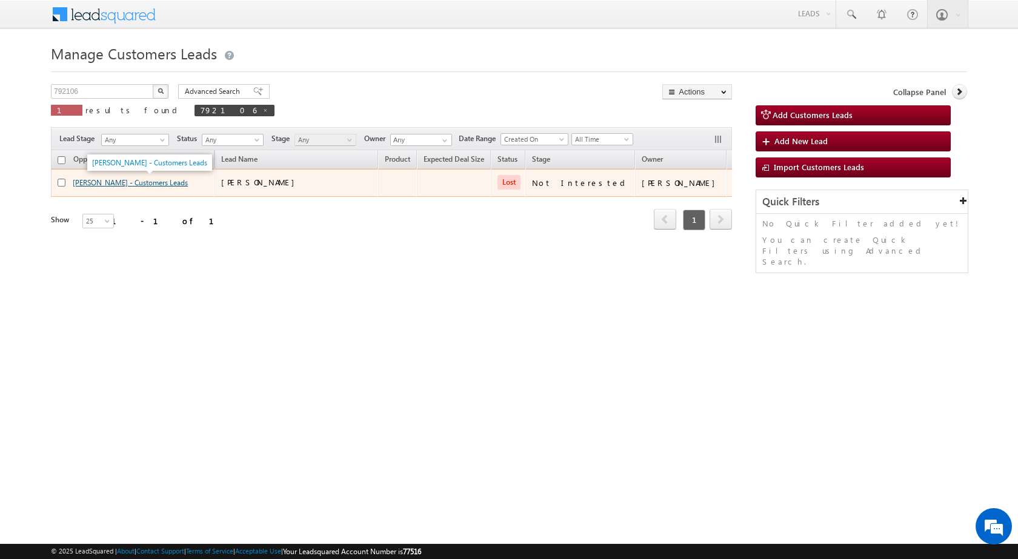
click at [135, 187] on link "Shanta - Customers Leads" at bounding box center [130, 182] width 115 height 9
click at [90, 182] on link "Shanta - Customers Leads" at bounding box center [130, 182] width 115 height 9
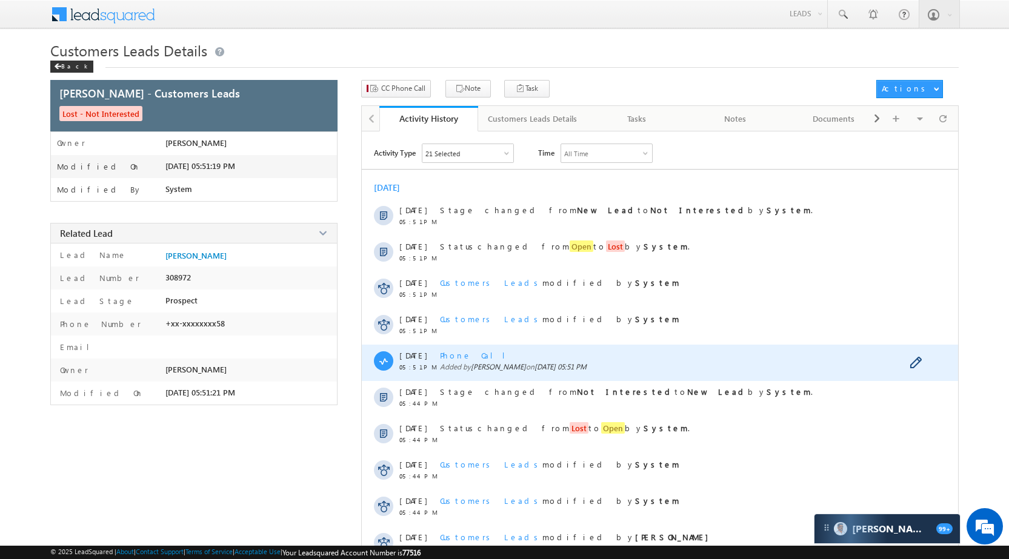
click at [464, 353] on span "Phone Call" at bounding box center [477, 355] width 75 height 10
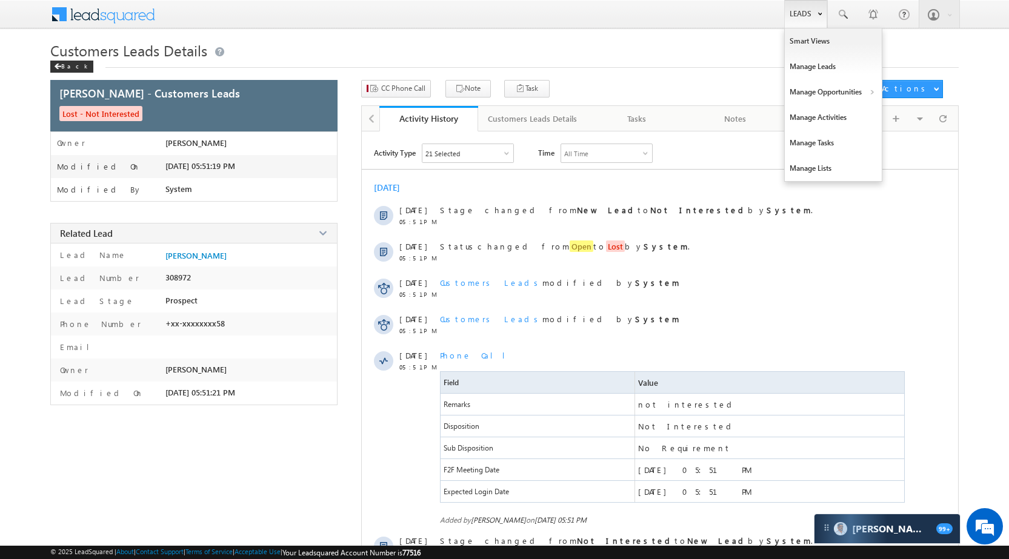
click at [804, 8] on link "Leads" at bounding box center [805, 14] width 43 height 28
click at [828, 91] on link "Manage Opportunities" at bounding box center [833, 91] width 97 height 25
click at [921, 108] on link "Customers Leads" at bounding box center [938, 117] width 111 height 25
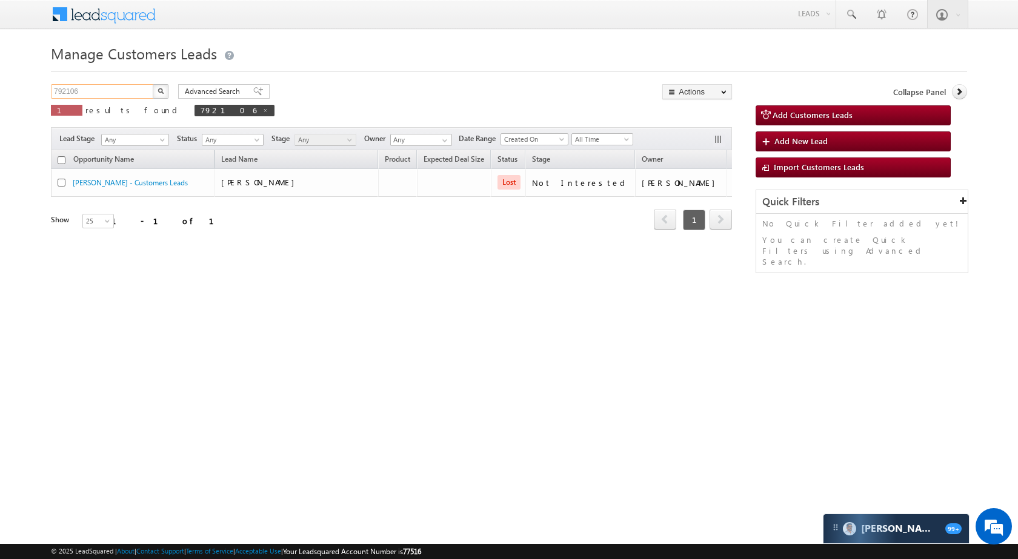
click at [120, 96] on input "792106" at bounding box center [103, 91] width 104 height 15
paste input "822133"
click at [166, 91] on button "button" at bounding box center [161, 91] width 16 height 15
click at [105, 97] on input "822133" at bounding box center [103, 91] width 104 height 15
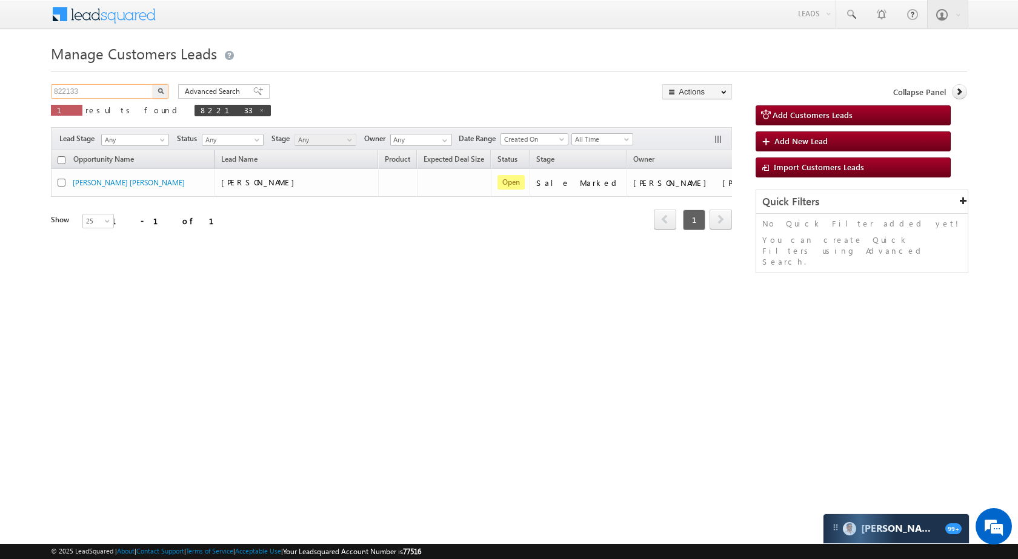
click at [105, 97] on input "822133" at bounding box center [103, 91] width 104 height 15
paste input "63418"
click at [154, 87] on button "button" at bounding box center [161, 91] width 16 height 15
click at [102, 87] on input "863418" at bounding box center [103, 91] width 104 height 15
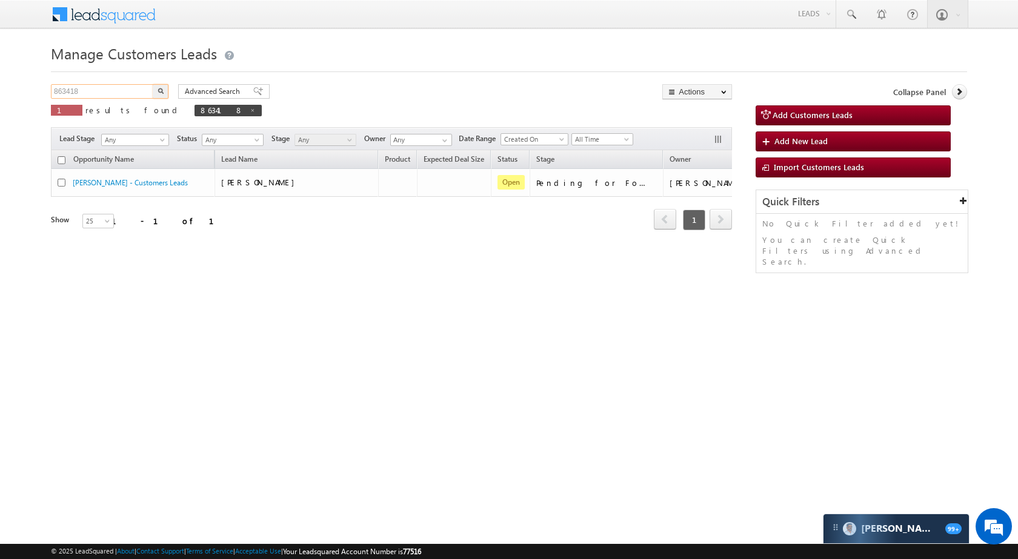
paste input "78851"
click at [162, 91] on img "button" at bounding box center [161, 91] width 6 height 6
click at [125, 85] on input "878851" at bounding box center [103, 91] width 104 height 15
paste input "90638"
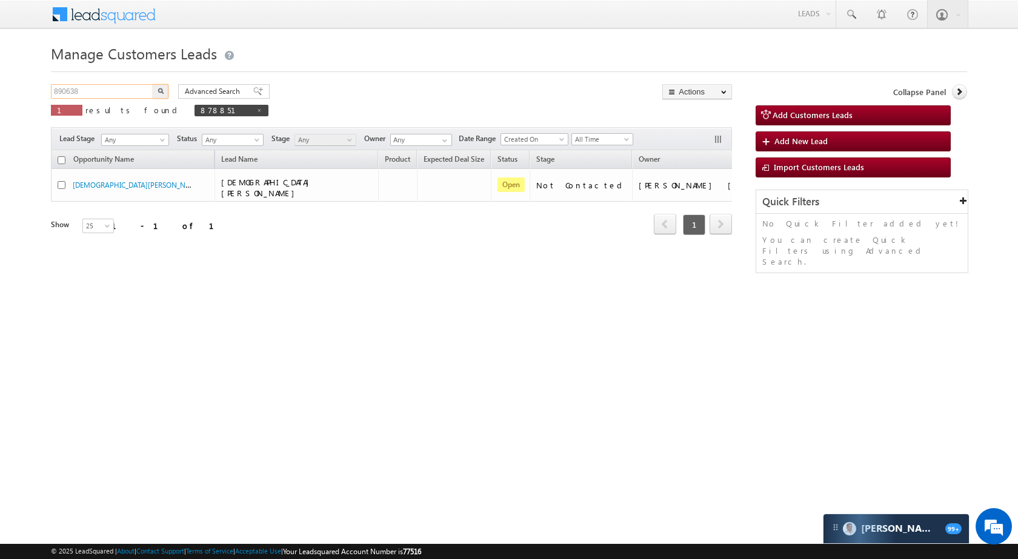
type input "890638"
click at [159, 99] on div "890638 X 1 results found 878851" at bounding box center [160, 101] width 218 height 35
click at [158, 92] on img "button" at bounding box center [161, 91] width 6 height 6
click at [137, 84] on input "890638" at bounding box center [103, 91] width 104 height 15
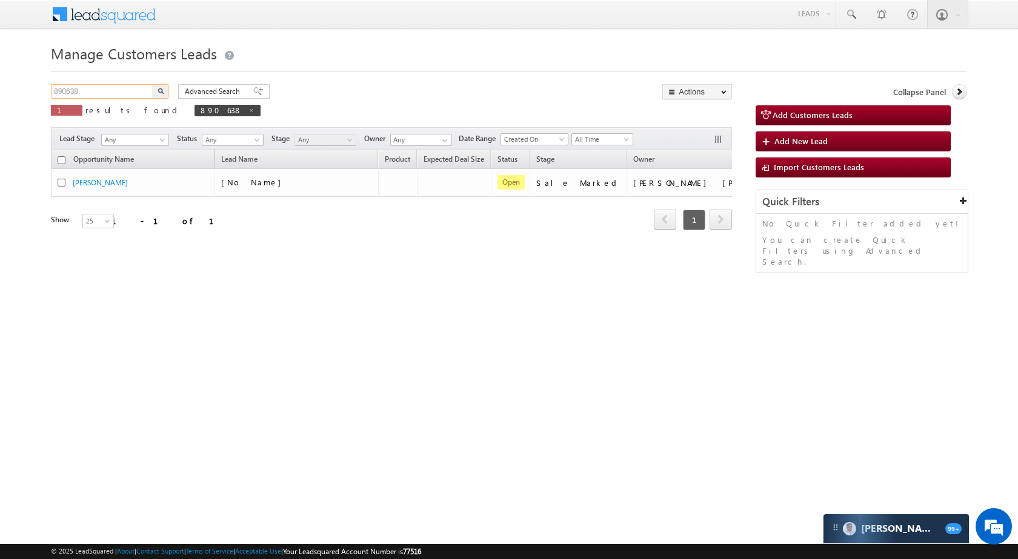
paste input "918975"
click at [160, 89] on img "button" at bounding box center [161, 91] width 6 height 6
click at [111, 88] on input "918975" at bounding box center [103, 91] width 104 height 15
paste input "9006"
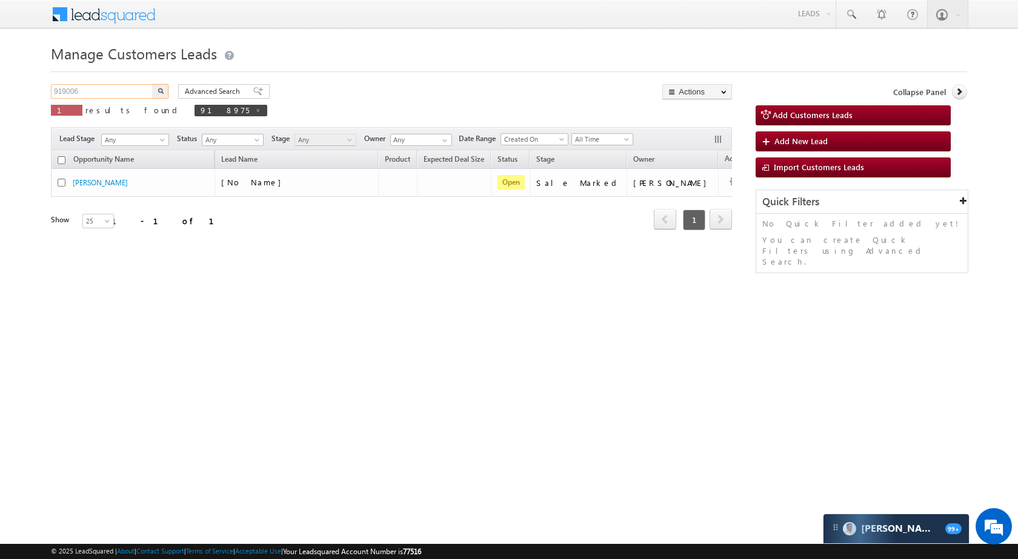
type input "919006"
click at [165, 90] on button "button" at bounding box center [161, 91] width 16 height 15
